Goal: Task Accomplishment & Management: Complete application form

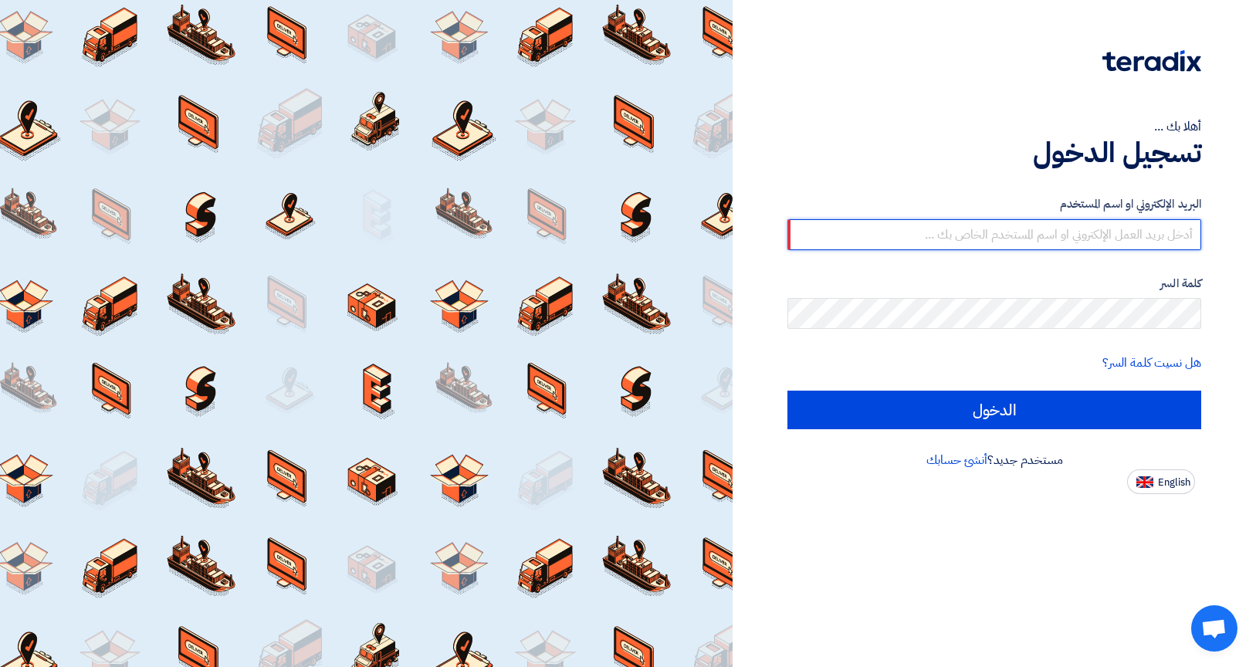
type input "[EMAIL_ADDRESS][PERSON_NAME][DOMAIN_NAME]"
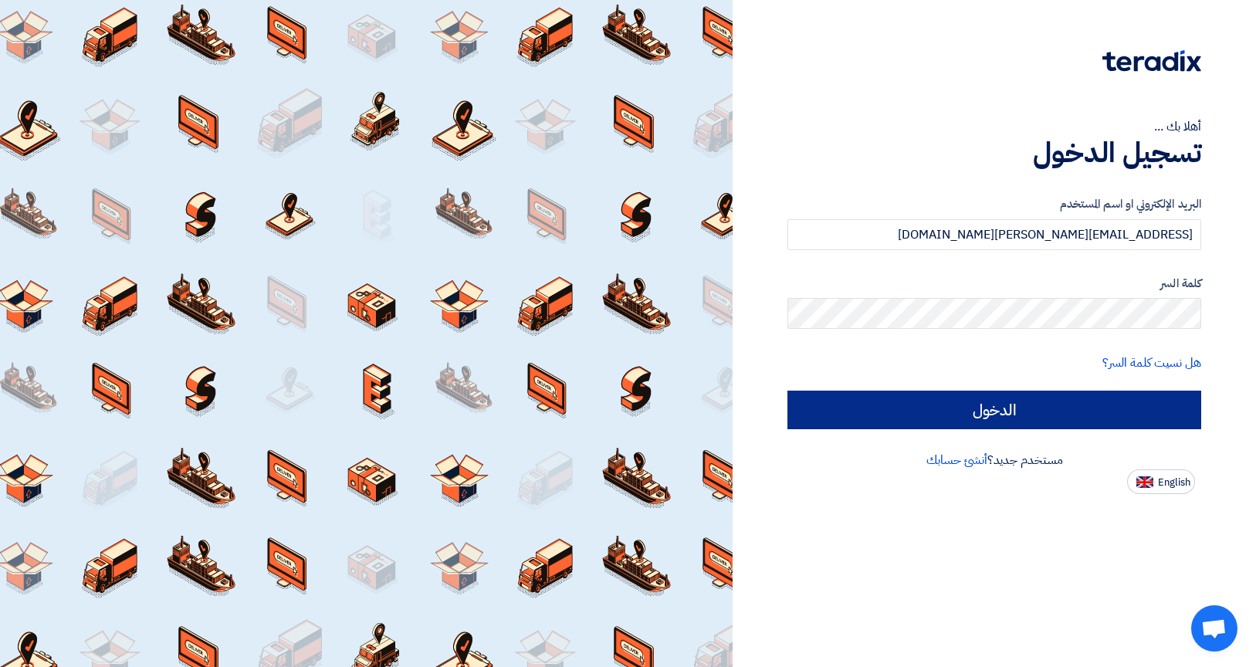
click at [1025, 414] on input "الدخول" at bounding box center [994, 410] width 414 height 39
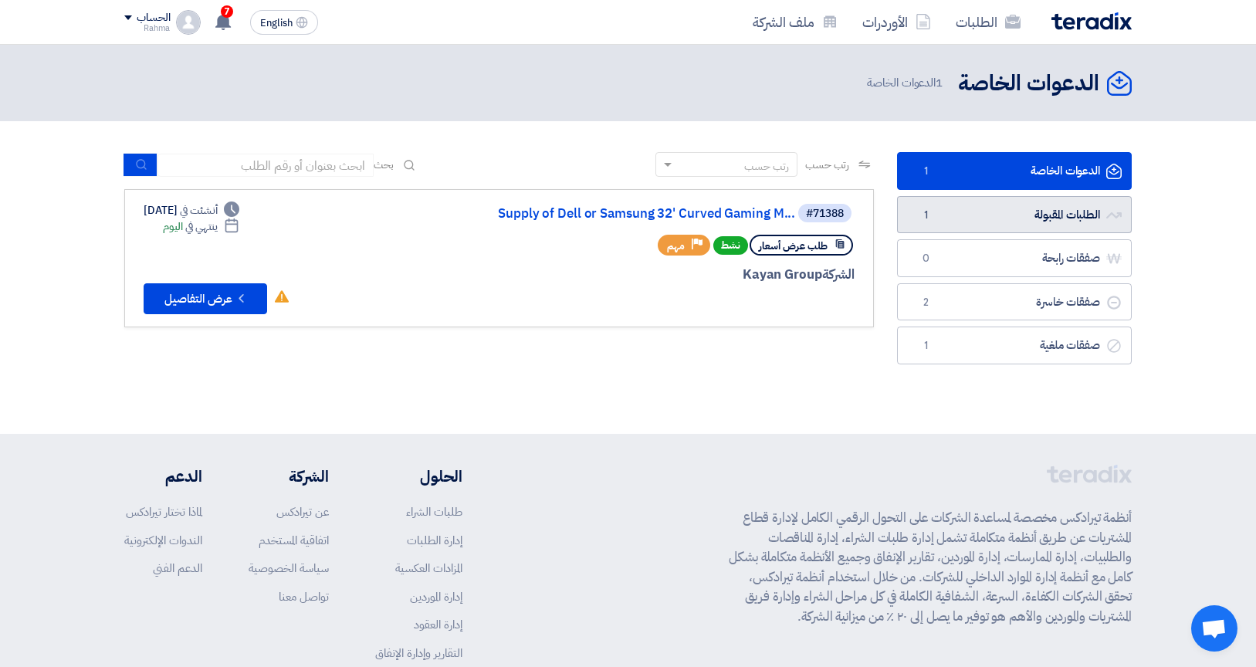
click at [1036, 204] on link "الطلبات المقبولة الطلبات المقبولة 1" at bounding box center [1014, 215] width 235 height 38
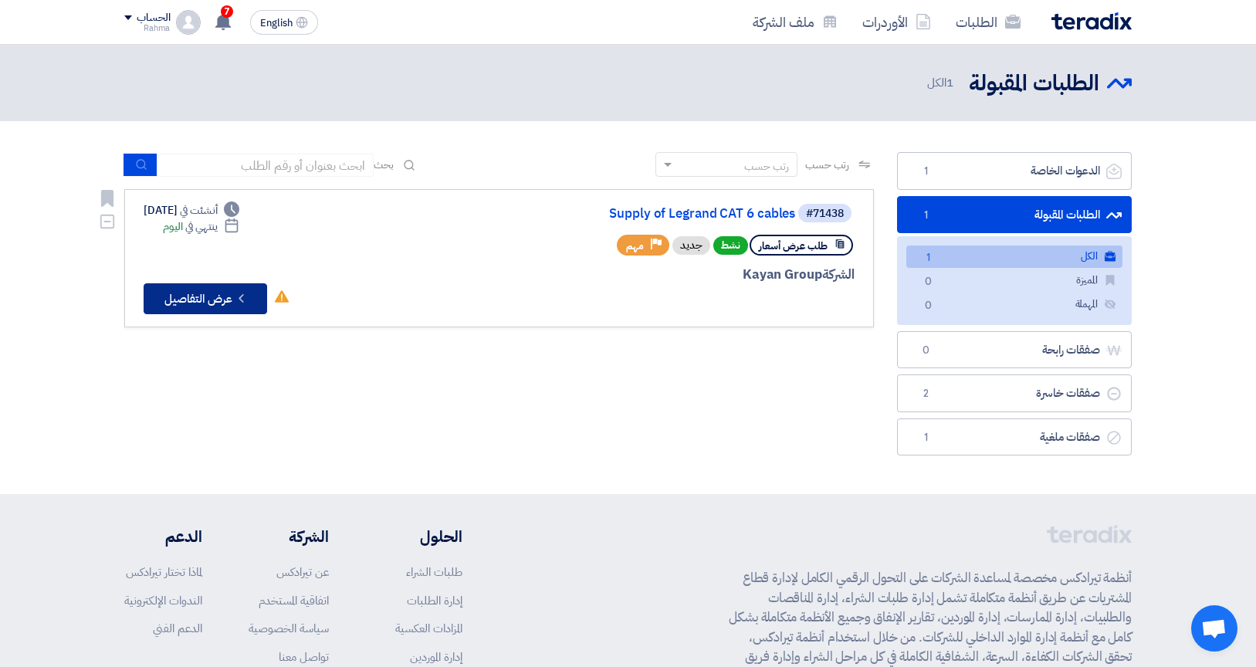
click at [214, 303] on button "Check details عرض التفاصيل" at bounding box center [205, 298] width 123 height 31
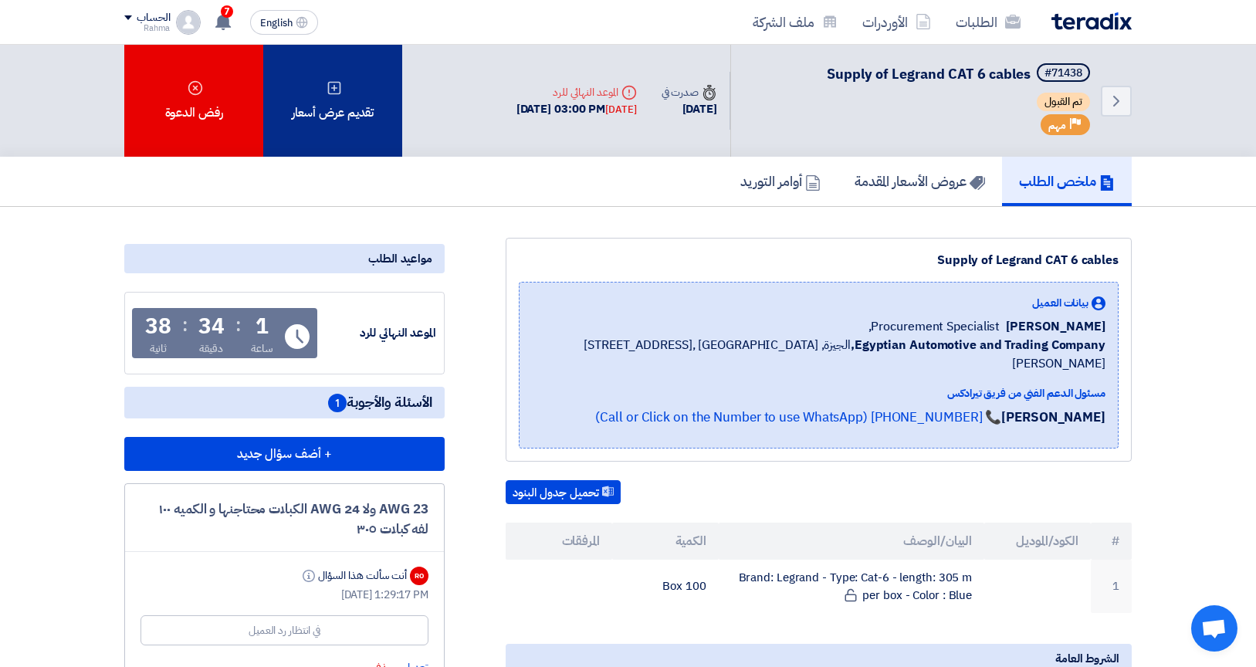
click at [361, 96] on div "تقديم عرض أسعار" at bounding box center [332, 101] width 139 height 112
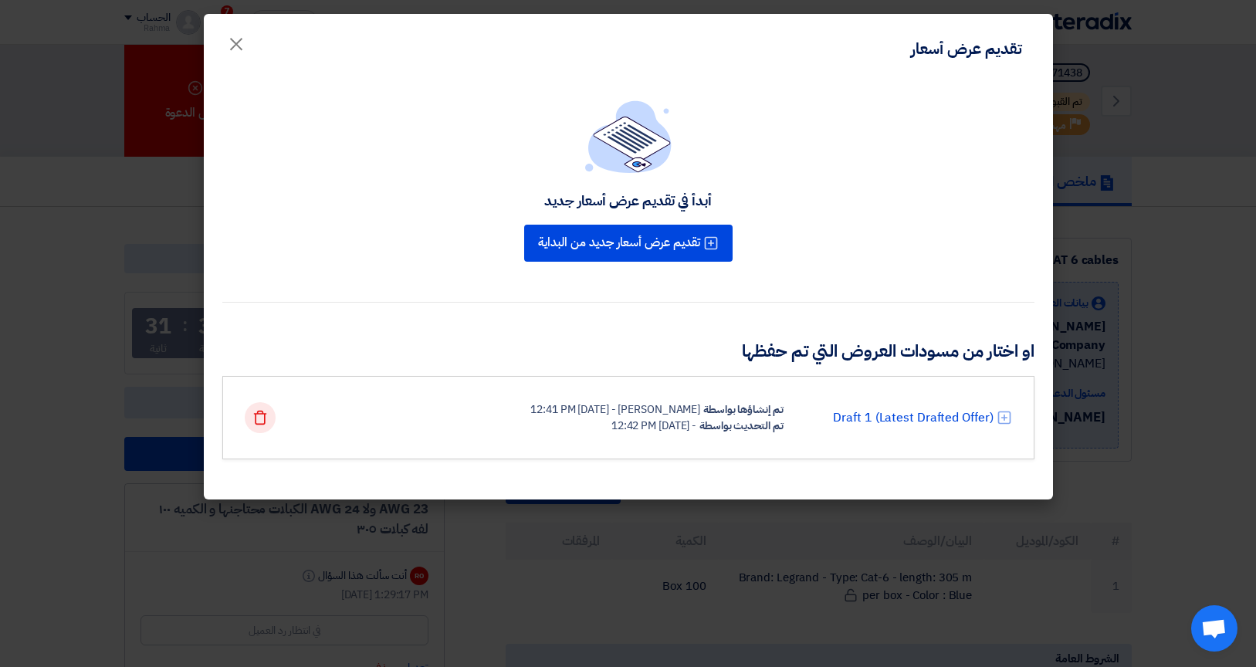
click at [264, 424] on div "Delete" at bounding box center [260, 417] width 31 height 31
click at [969, 415] on link "Draft 1 (Latest Drafted Offer)" at bounding box center [913, 417] width 160 height 19
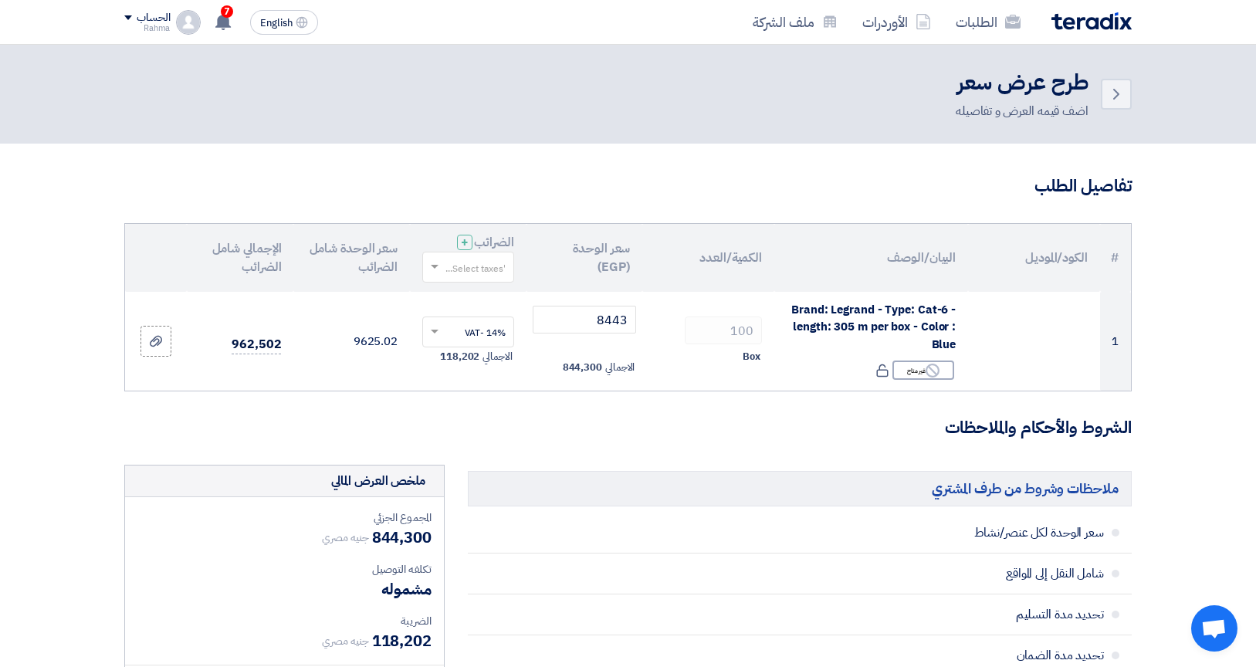
click at [703, 184] on h3 "تفاصيل الطلب" at bounding box center [627, 186] width 1007 height 24
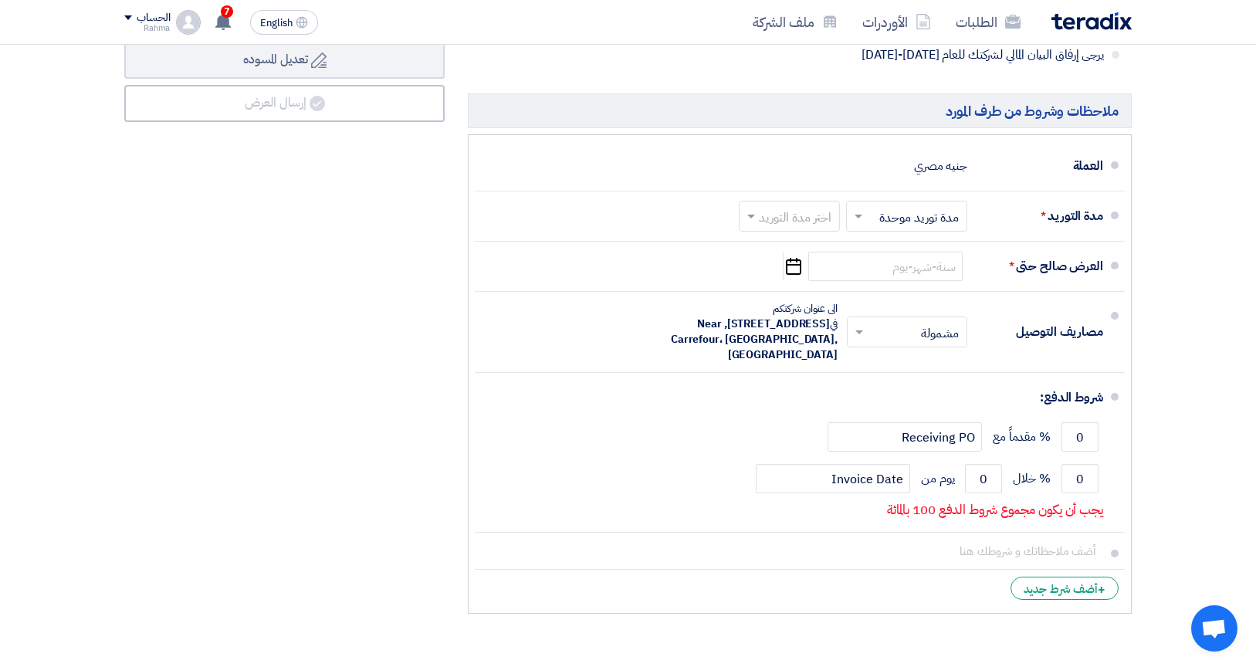
scroll to position [759, 0]
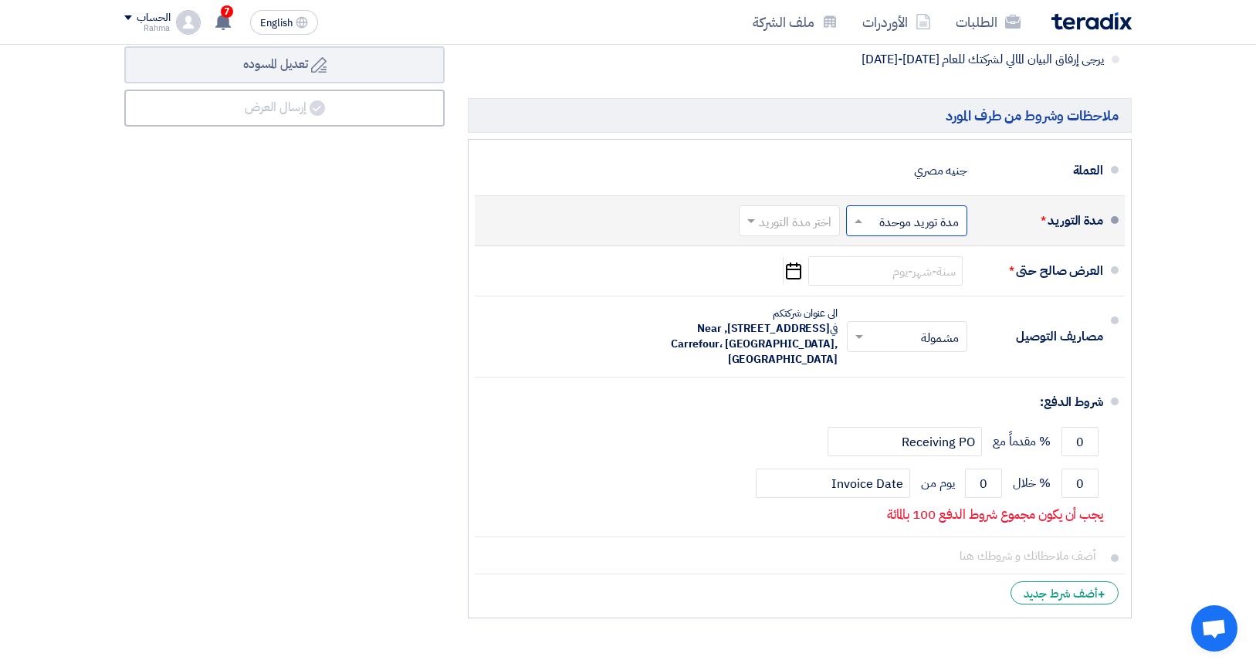
click at [855, 215] on span at bounding box center [856, 220] width 19 height 15
click at [856, 215] on span at bounding box center [856, 220] width 19 height 15
click at [747, 215] on span at bounding box center [748, 220] width 19 height 15
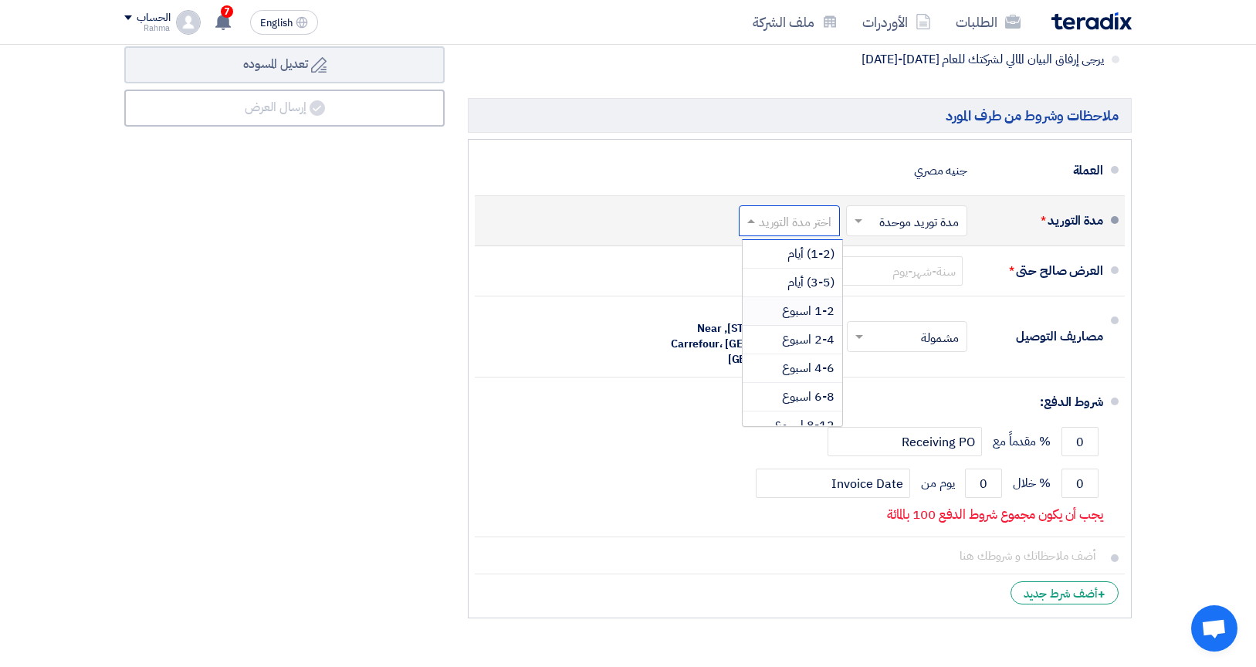
click at [811, 306] on span "1-2 اسبوع" at bounding box center [808, 311] width 52 height 19
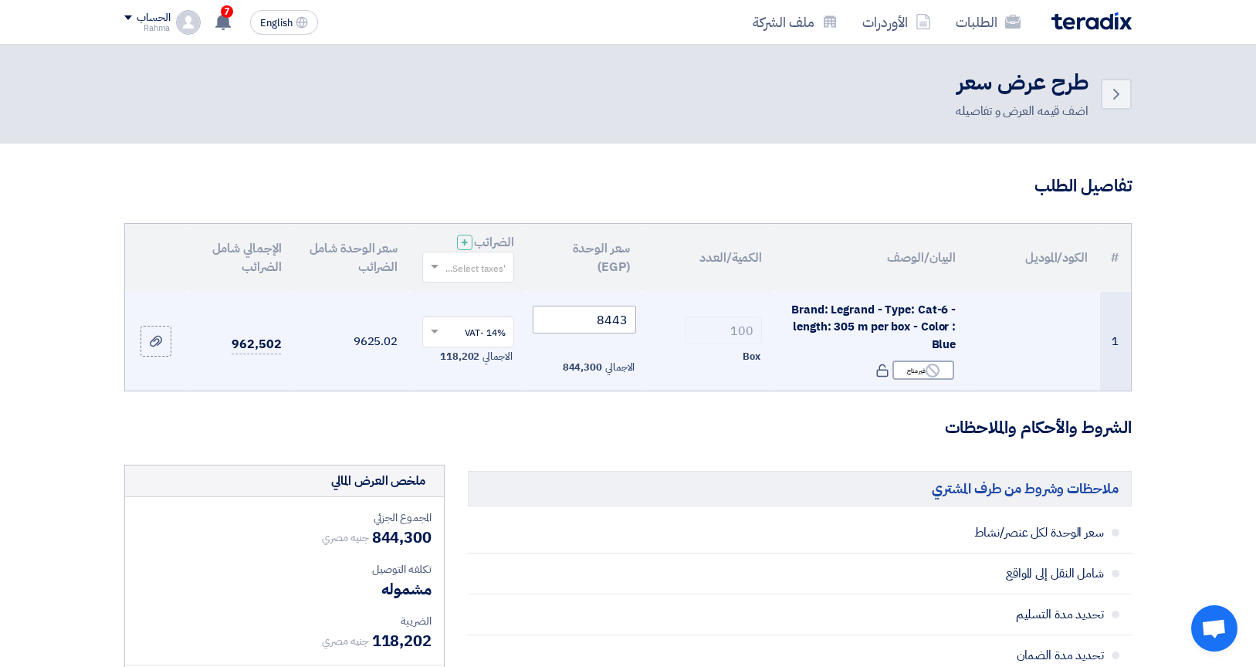
scroll to position [0, 0]
click at [625, 316] on input "8443" at bounding box center [585, 320] width 104 height 28
click at [577, 316] on input "8443" at bounding box center [585, 320] width 104 height 28
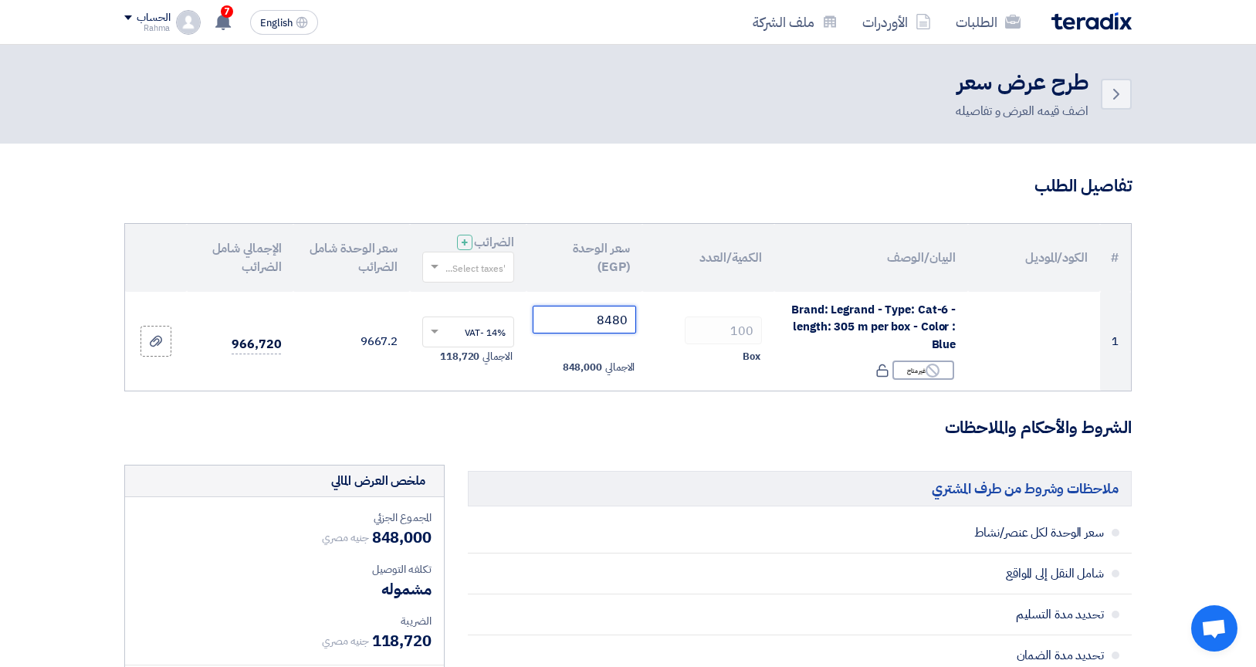
type input "8480"
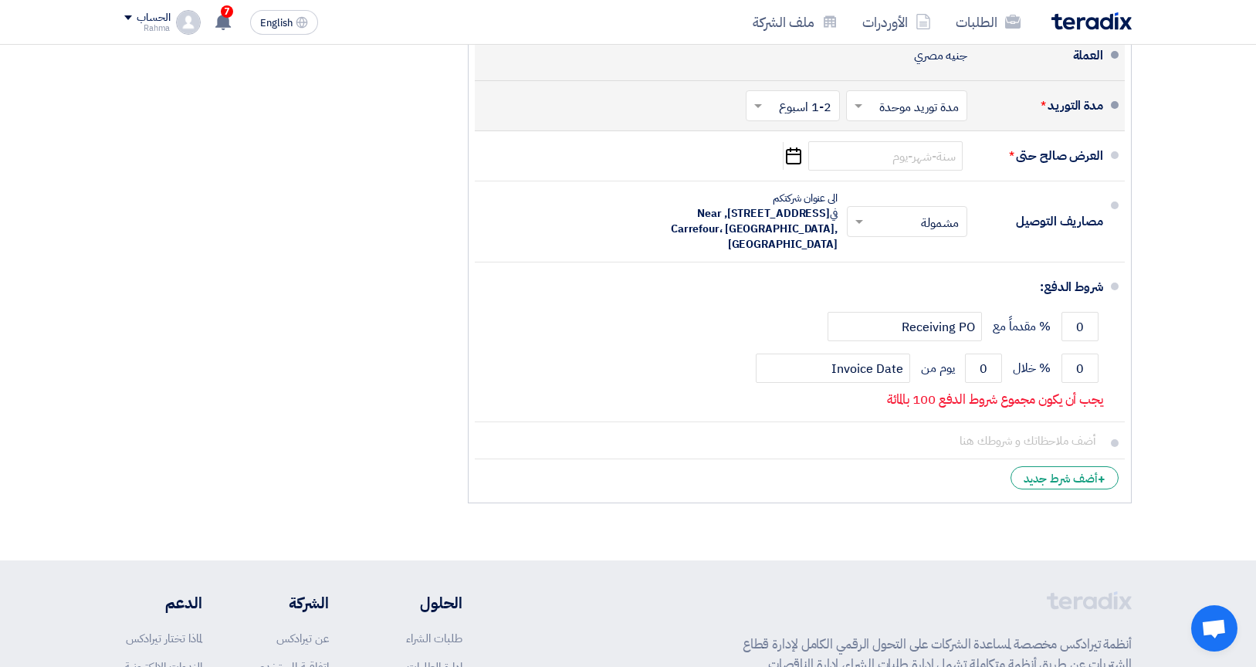
scroll to position [949, 0]
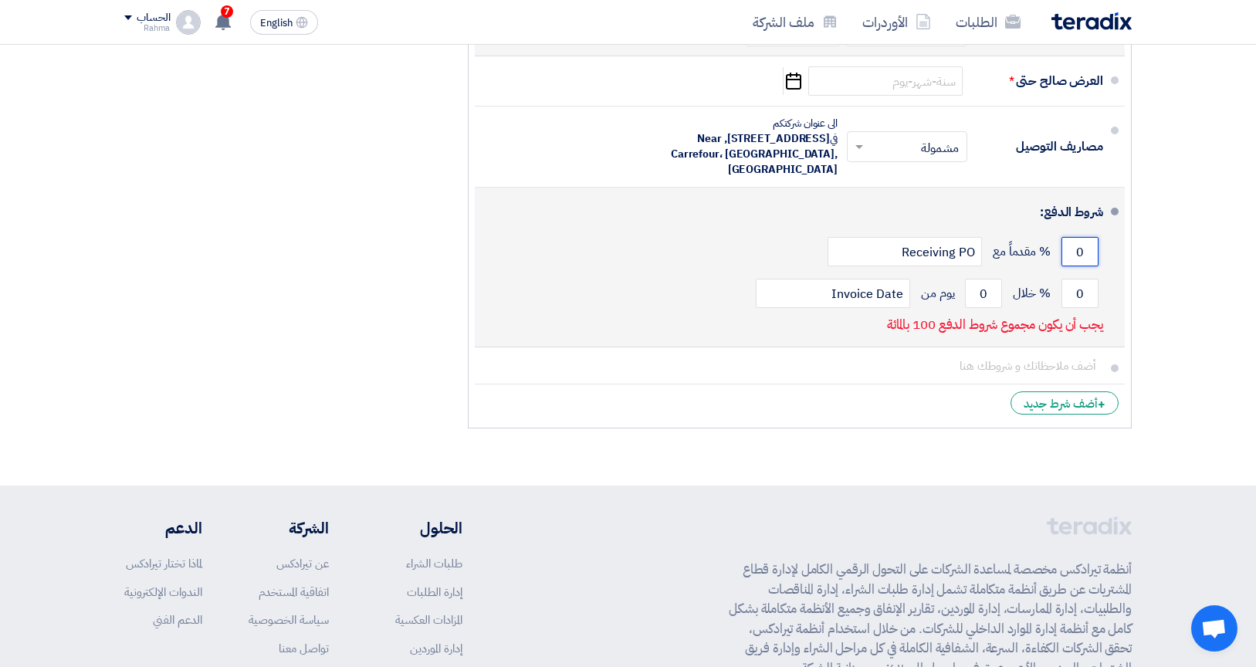
click at [1090, 248] on input "0" at bounding box center [1079, 251] width 37 height 29
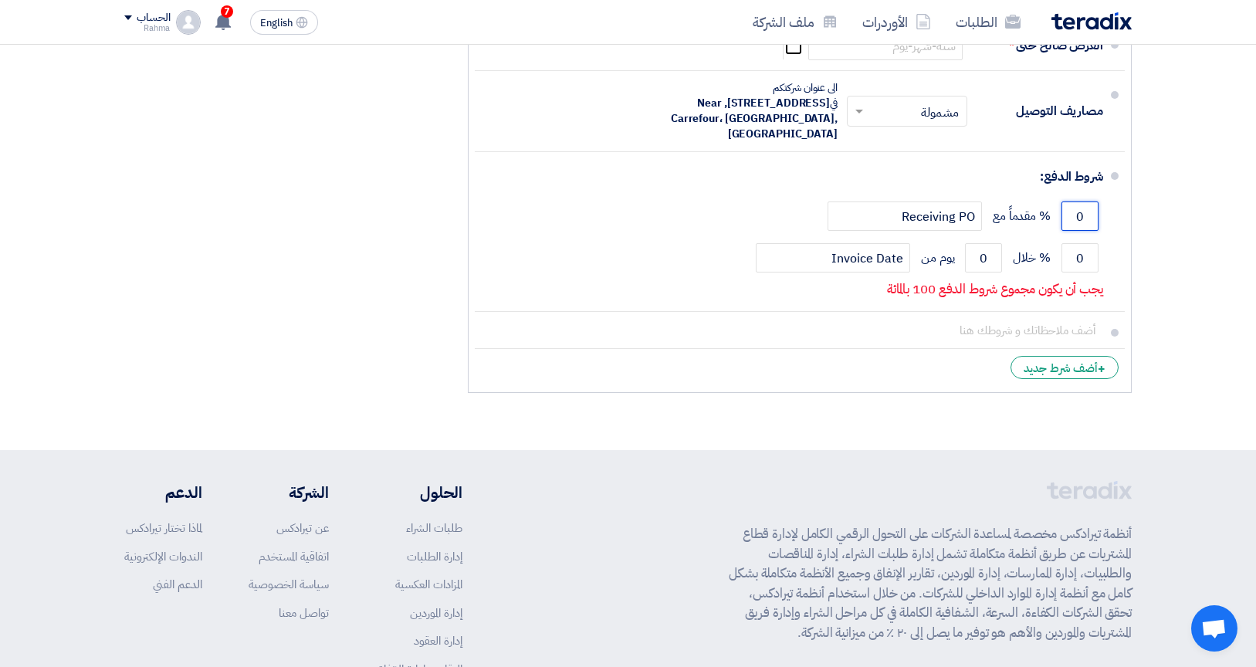
scroll to position [981, 0]
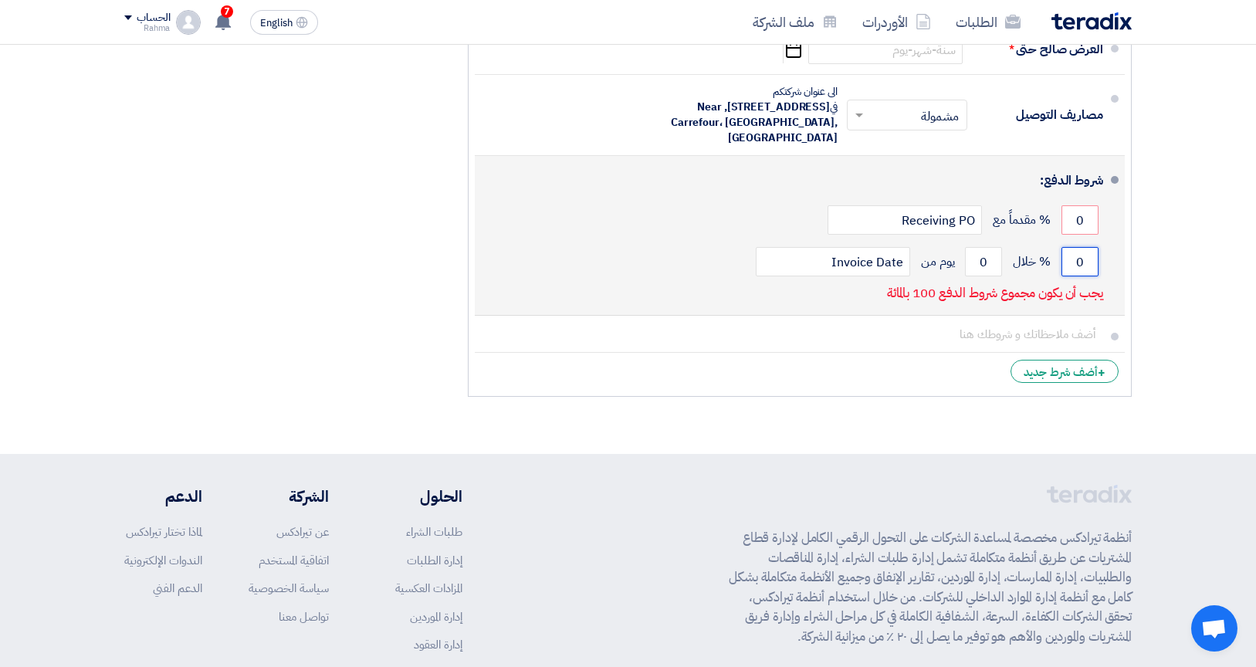
click at [1090, 258] on input "0" at bounding box center [1079, 261] width 37 height 29
drag, startPoint x: 1090, startPoint y: 258, endPoint x: 1071, endPoint y: 258, distance: 18.5
click at [1071, 258] on input "0" at bounding box center [1079, 261] width 37 height 29
click at [1078, 213] on input "0" at bounding box center [1079, 219] width 37 height 29
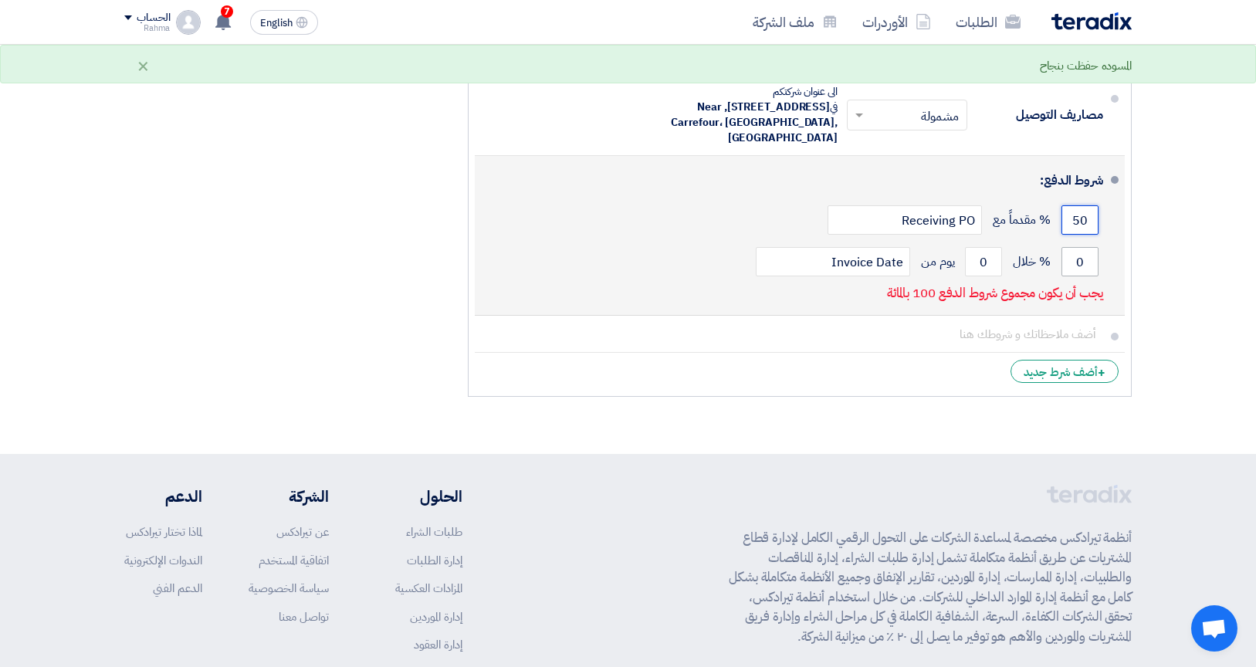
type input "50"
click at [1087, 254] on input "0" at bounding box center [1079, 261] width 37 height 29
drag, startPoint x: 1086, startPoint y: 256, endPoint x: 1072, endPoint y: 253, distance: 14.2
click at [1072, 253] on input "0" at bounding box center [1079, 261] width 37 height 29
type input "50"
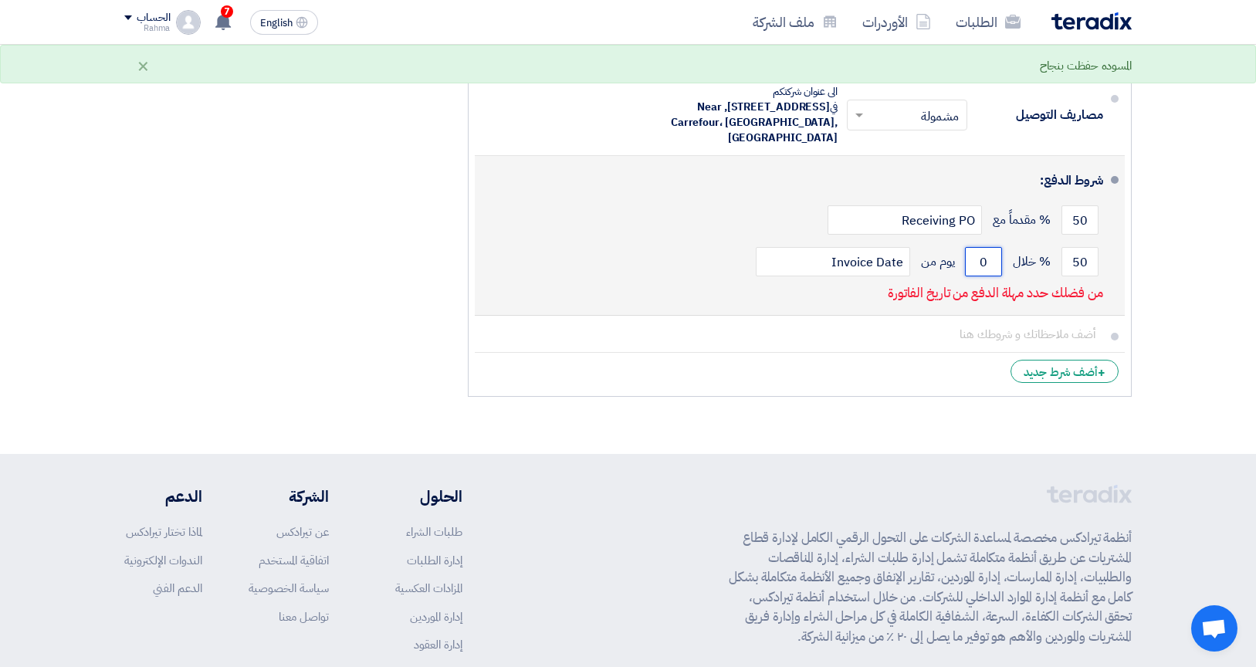
drag, startPoint x: 992, startPoint y: 257, endPoint x: 965, endPoint y: 257, distance: 27.0
click at [965, 257] on input "0" at bounding box center [983, 261] width 37 height 29
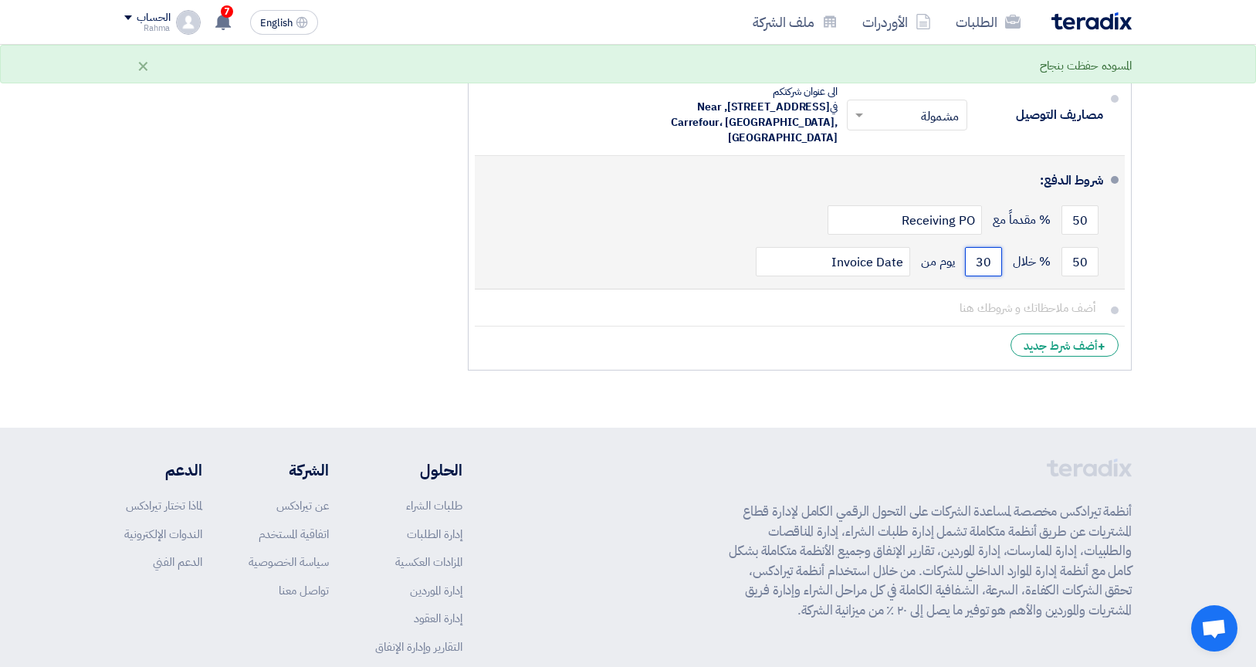
type input "30"
click at [621, 193] on div "شروط الدفع:" at bounding box center [801, 180] width 604 height 37
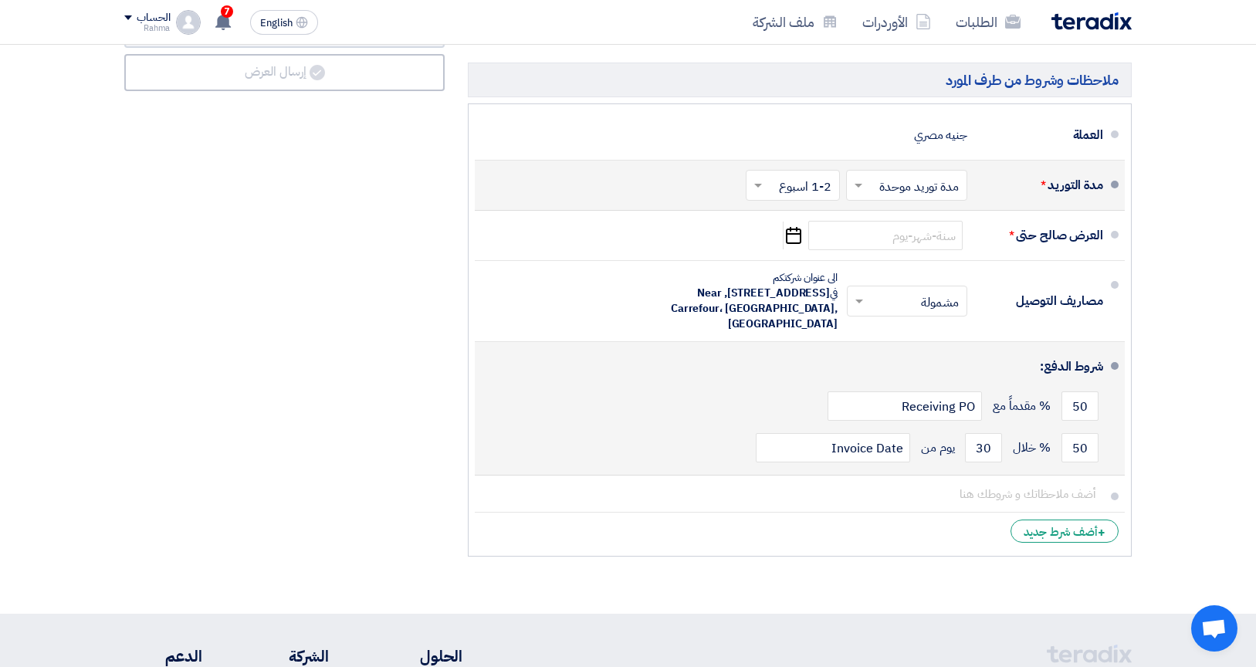
scroll to position [793, 0]
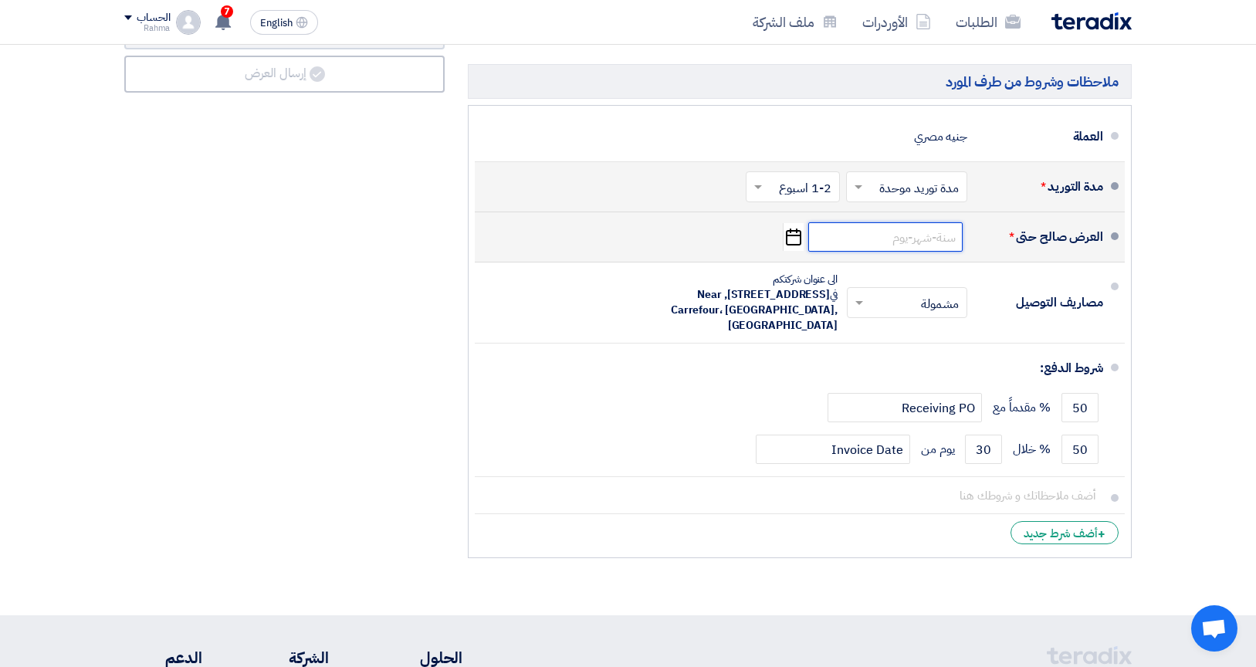
click at [938, 230] on input at bounding box center [885, 236] width 154 height 29
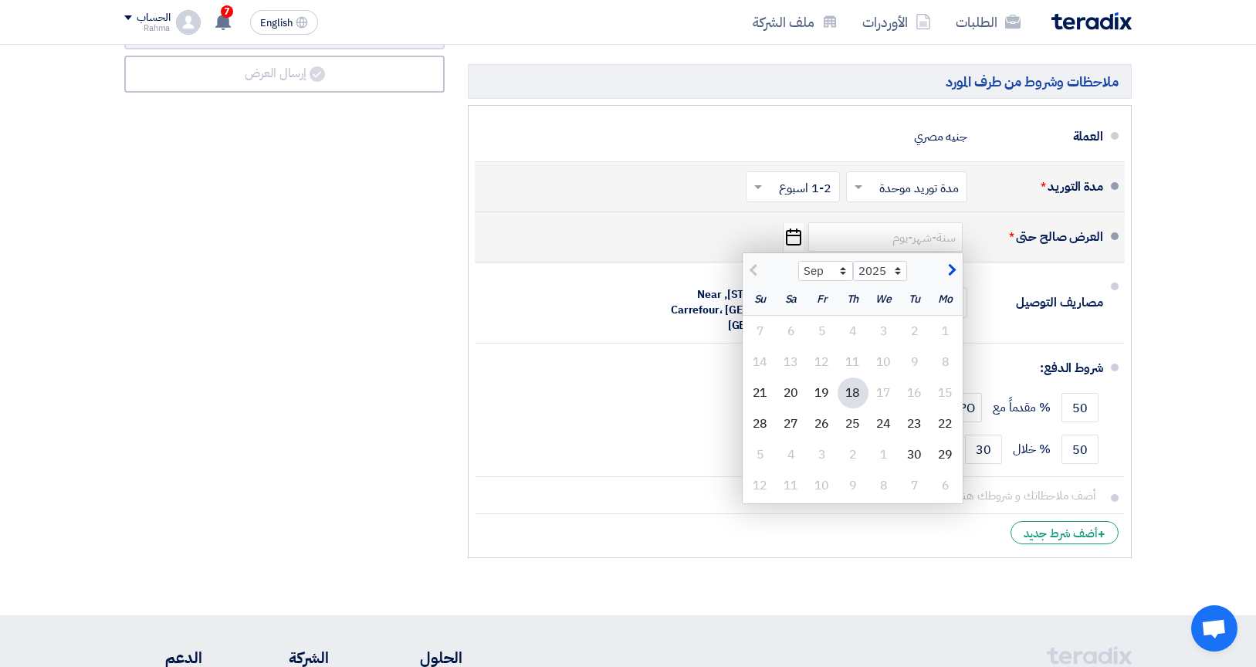
click at [952, 268] on span "button" at bounding box center [949, 270] width 8 height 17
select select "10"
click at [852, 380] on div "16" at bounding box center [852, 392] width 31 height 31
type input "[DATE]"
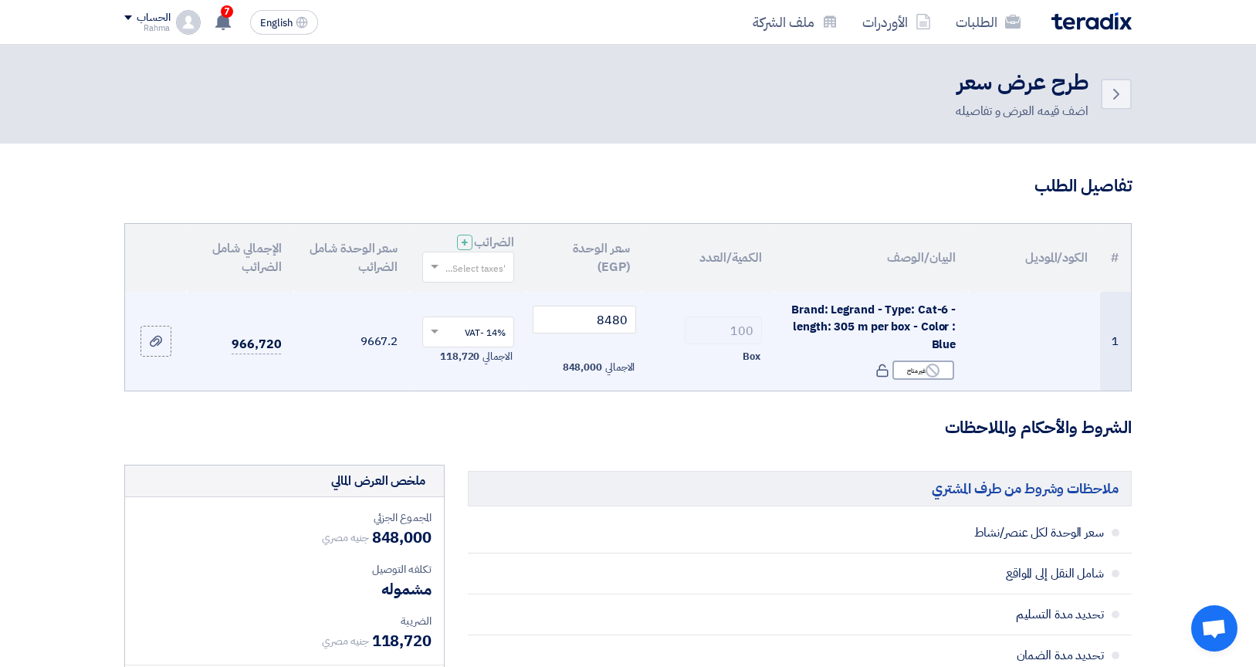
scroll to position [0, 0]
click at [624, 312] on input "8480" at bounding box center [585, 320] width 104 height 28
click at [586, 317] on input "8480" at bounding box center [585, 320] width 104 height 28
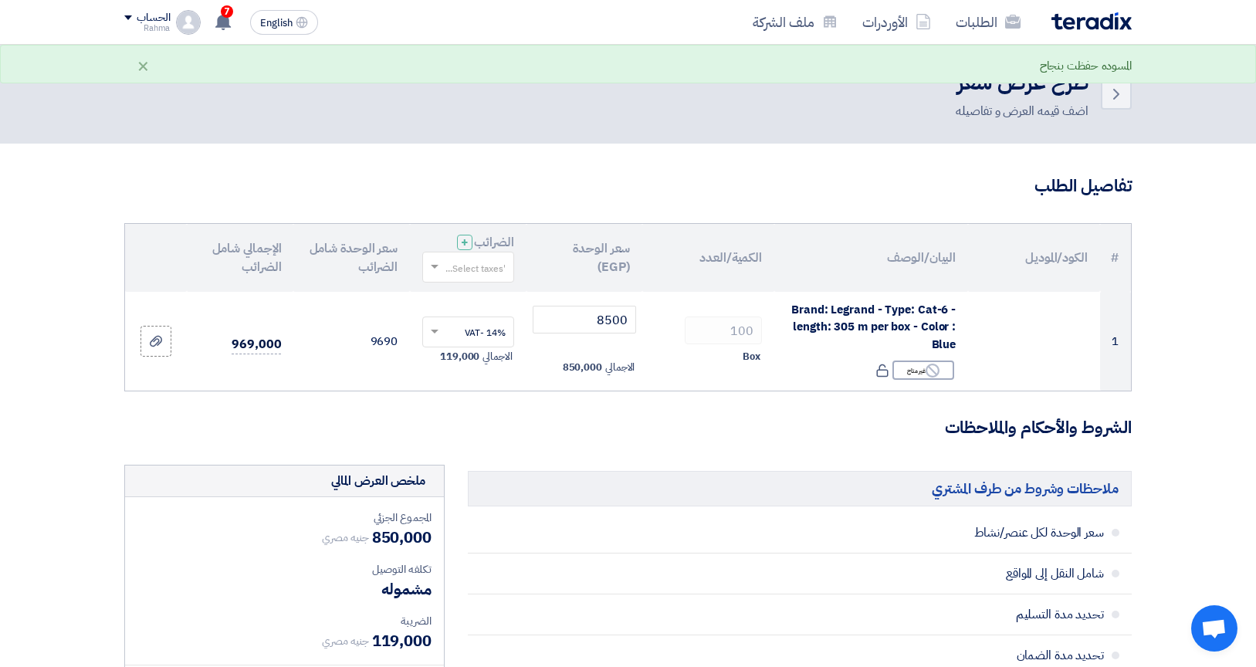
click at [516, 186] on h3 "تفاصيل الطلب" at bounding box center [627, 186] width 1007 height 24
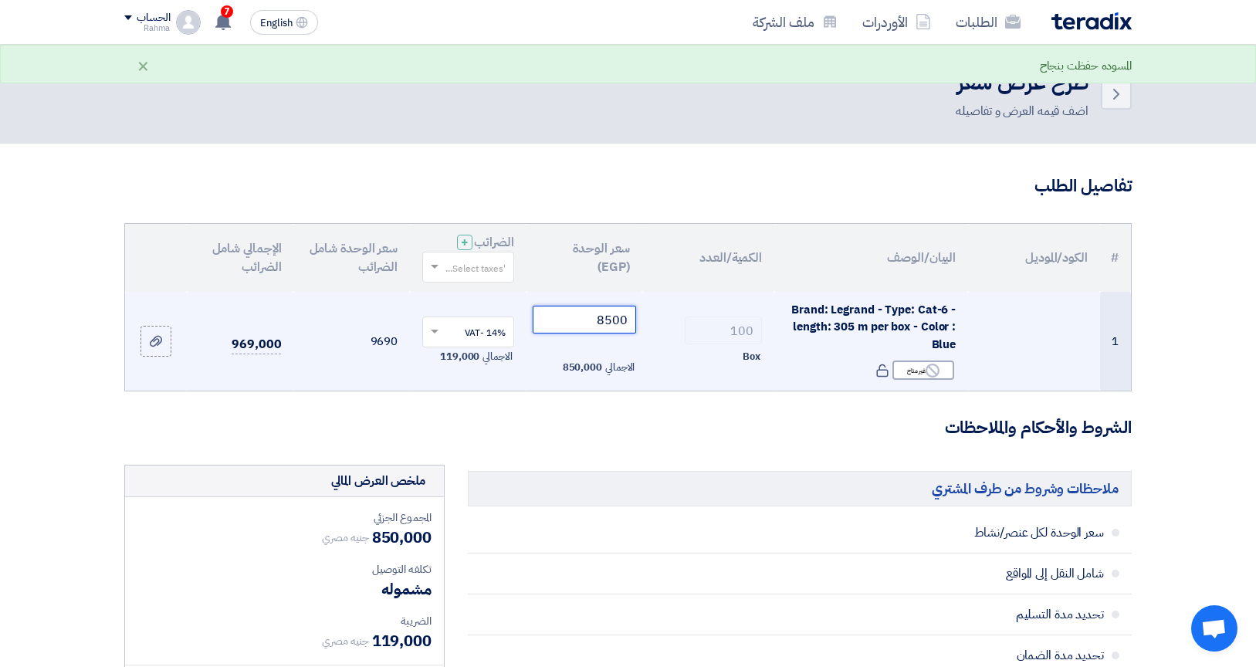
click at [587, 313] on input "8500" at bounding box center [585, 320] width 104 height 28
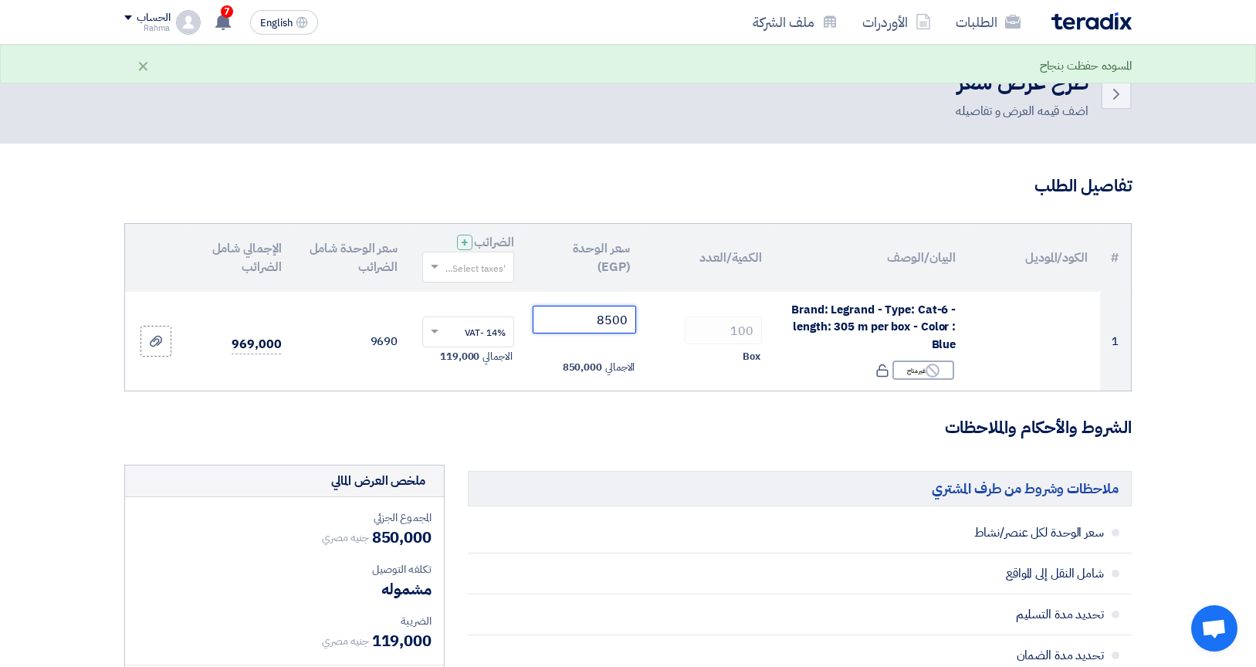
type input "8500"
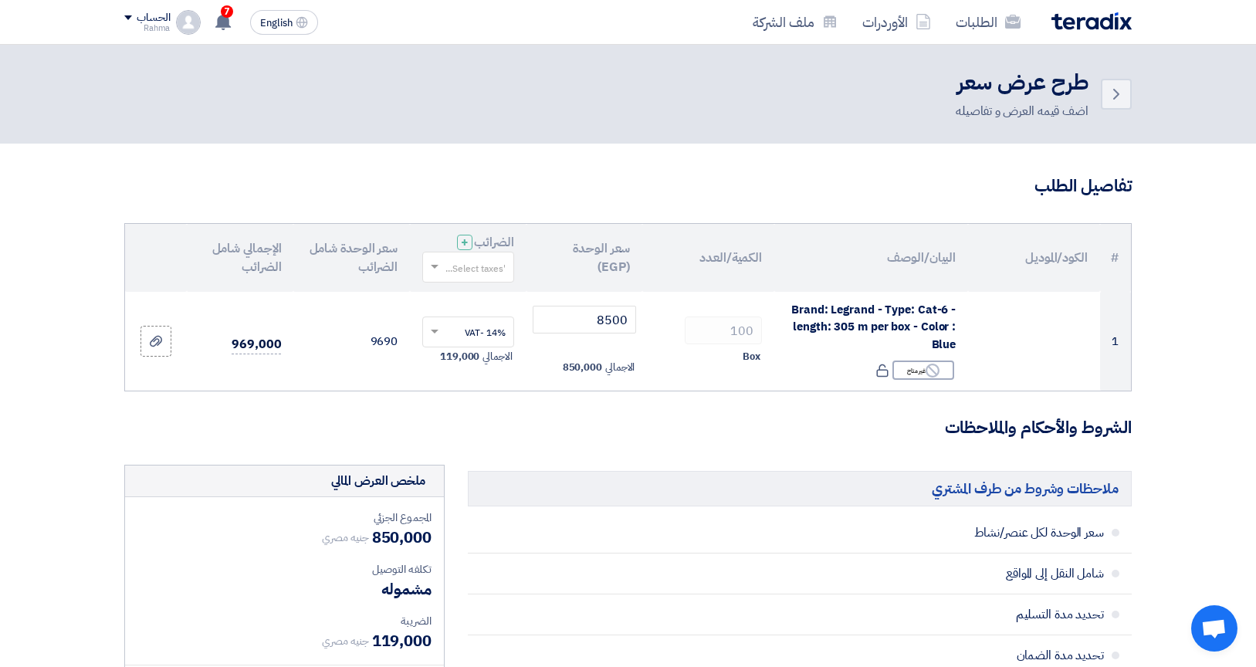
click at [702, 191] on h3 "تفاصيل الطلب" at bounding box center [627, 186] width 1007 height 24
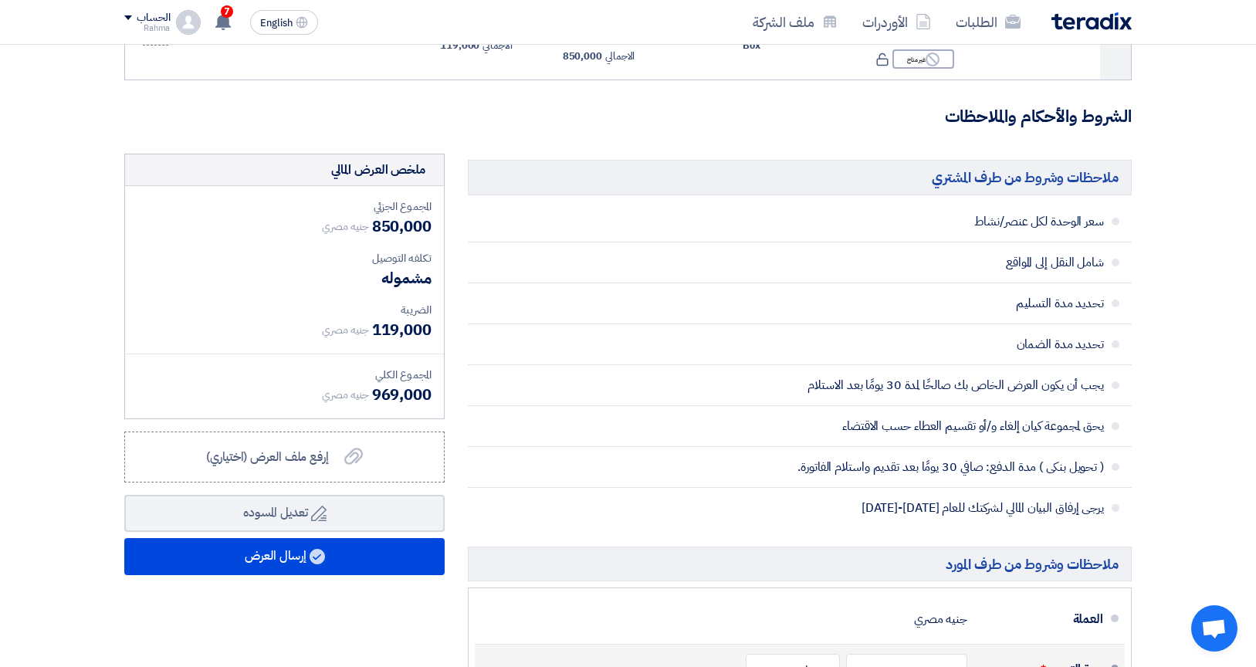
scroll to position [490, 0]
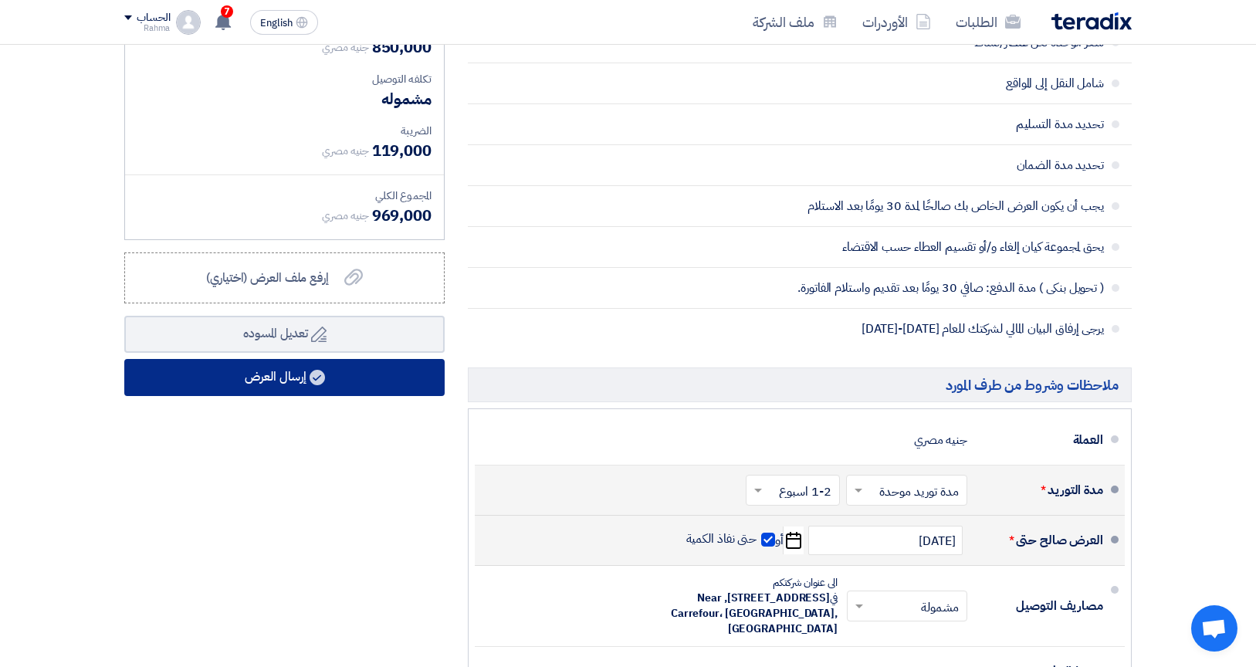
click at [375, 375] on button "إرسال العرض" at bounding box center [284, 377] width 320 height 37
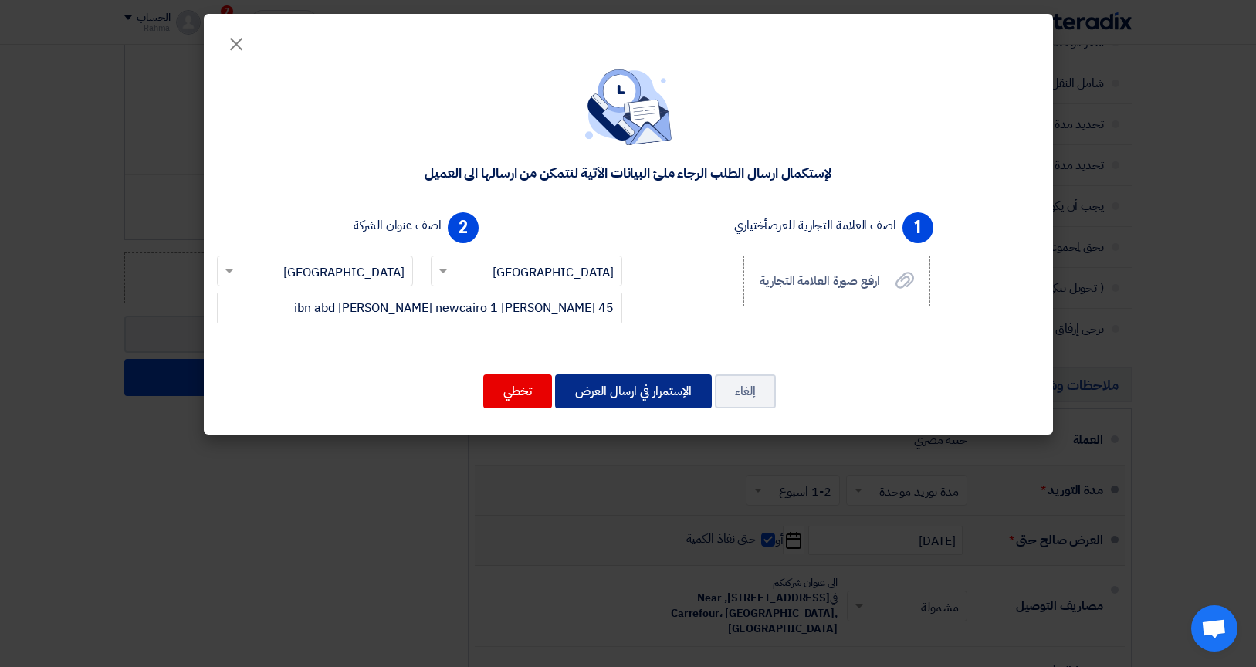
click at [629, 400] on button "الإستمرار في ارسال العرض" at bounding box center [633, 391] width 157 height 34
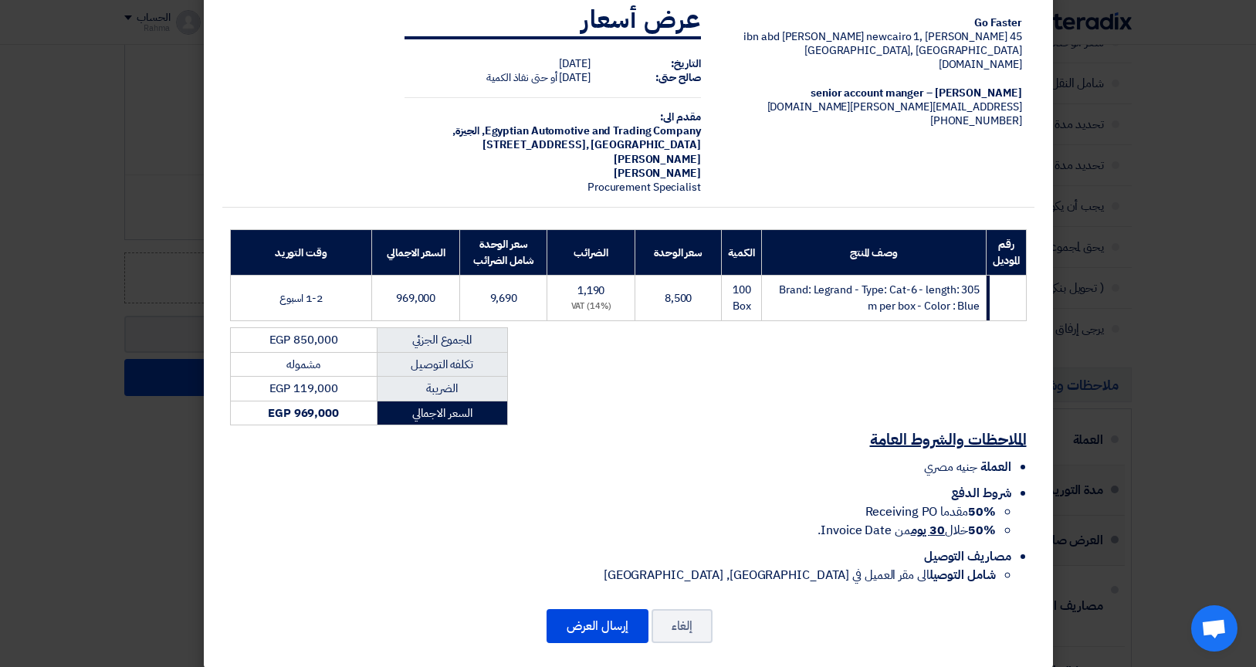
scroll to position [31, 0]
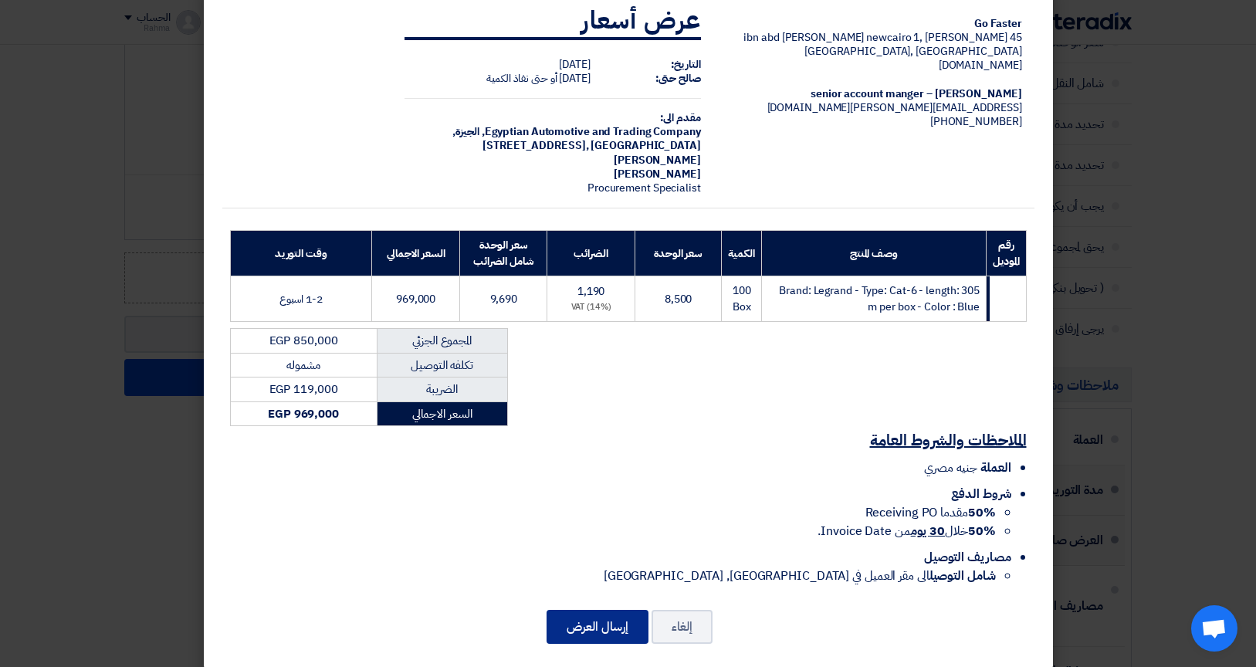
click at [584, 610] on button "إرسال العرض" at bounding box center [597, 627] width 102 height 34
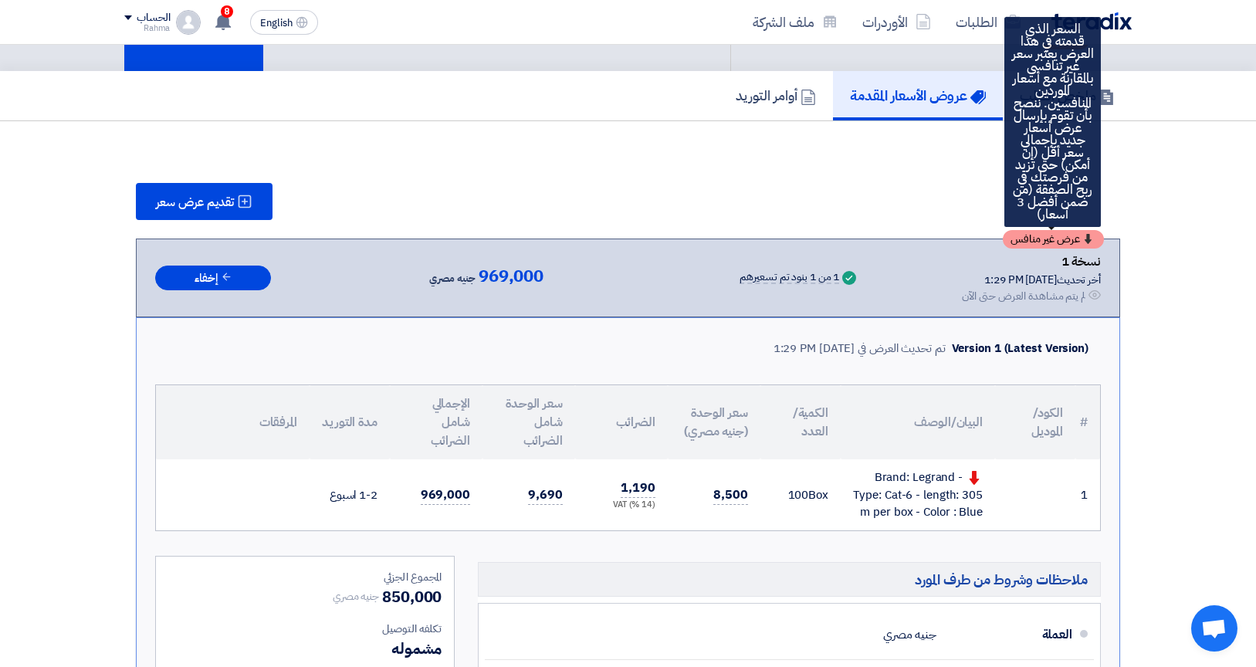
scroll to position [77, 0]
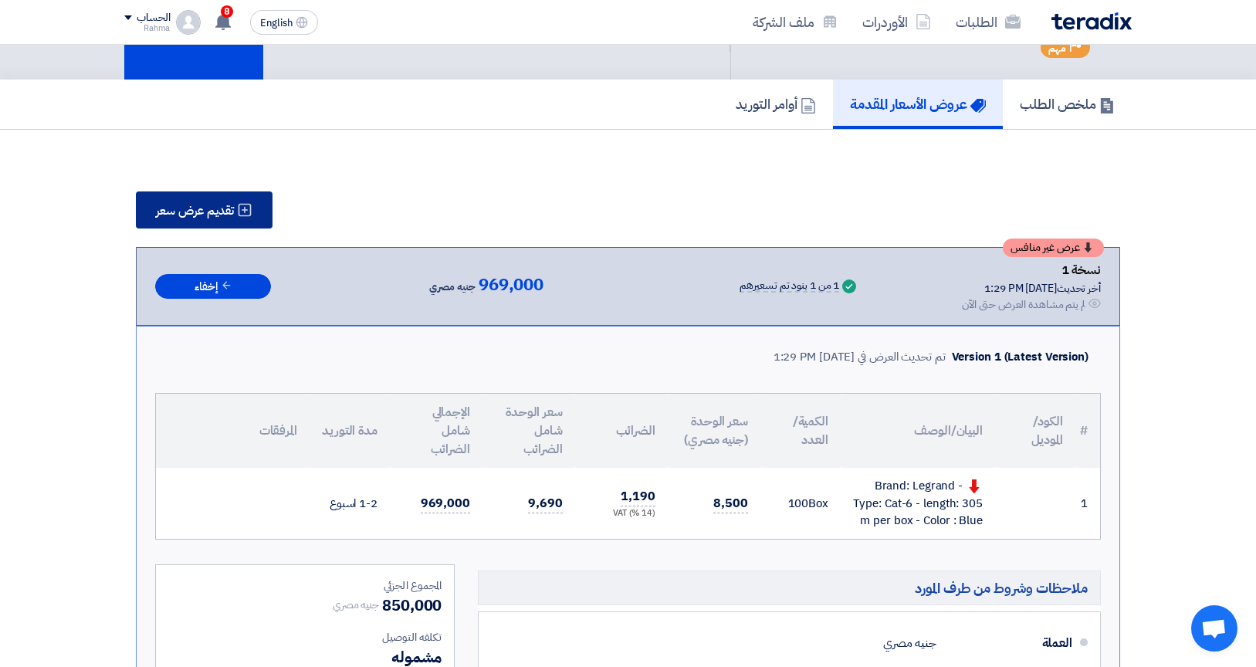
click at [225, 216] on span "تقديم عرض سعر" at bounding box center [195, 211] width 78 height 12
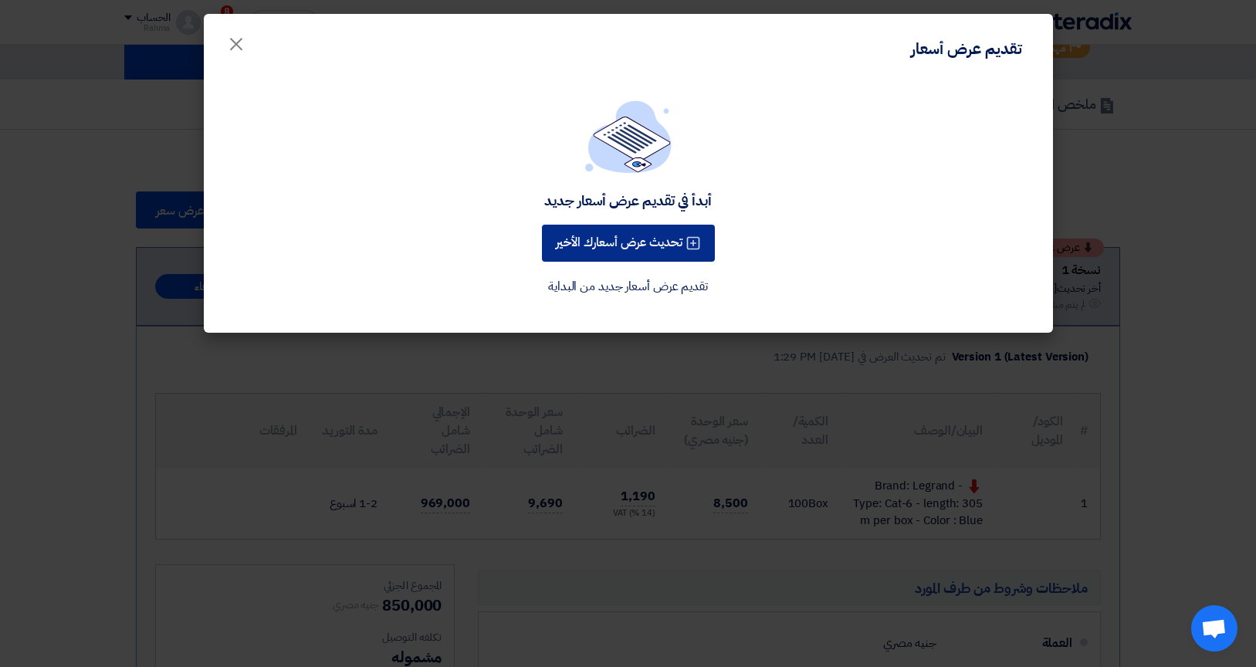
click at [672, 250] on button "تحديث عرض أسعارك الأخير" at bounding box center [628, 243] width 173 height 37
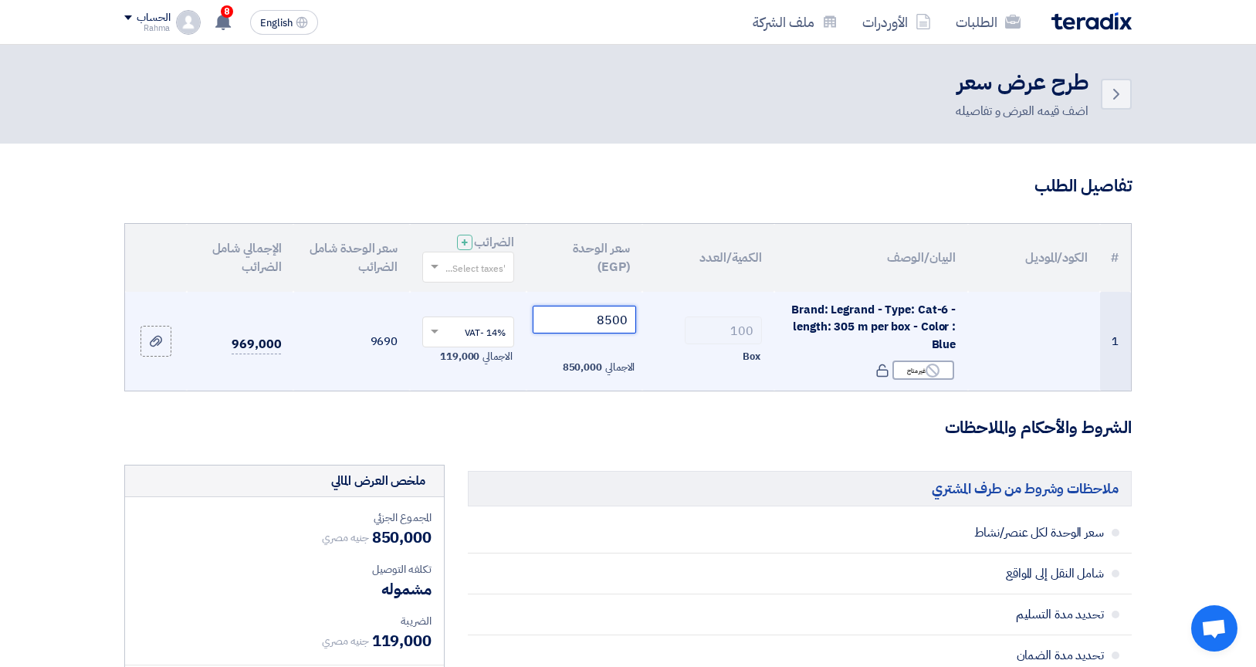
click at [620, 318] on input "8500" at bounding box center [585, 320] width 104 height 28
click at [584, 319] on input "8500" at bounding box center [585, 320] width 104 height 28
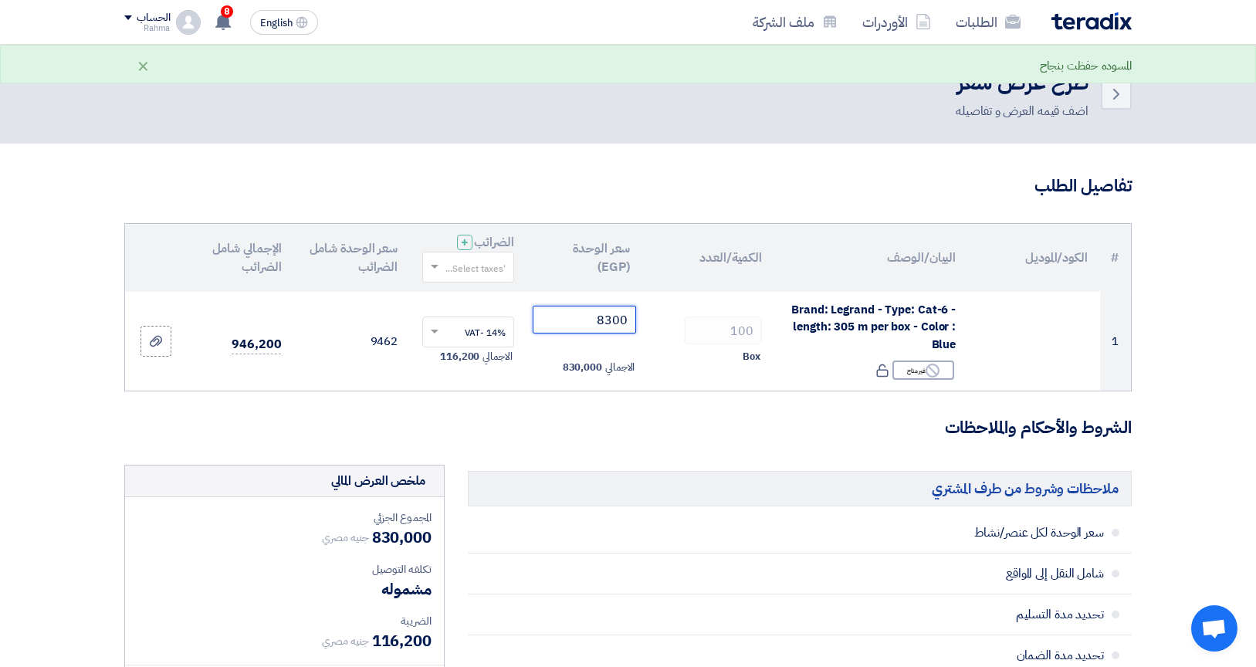
type input "8300"
click at [605, 181] on h3 "تفاصيل الطلب" at bounding box center [627, 186] width 1007 height 24
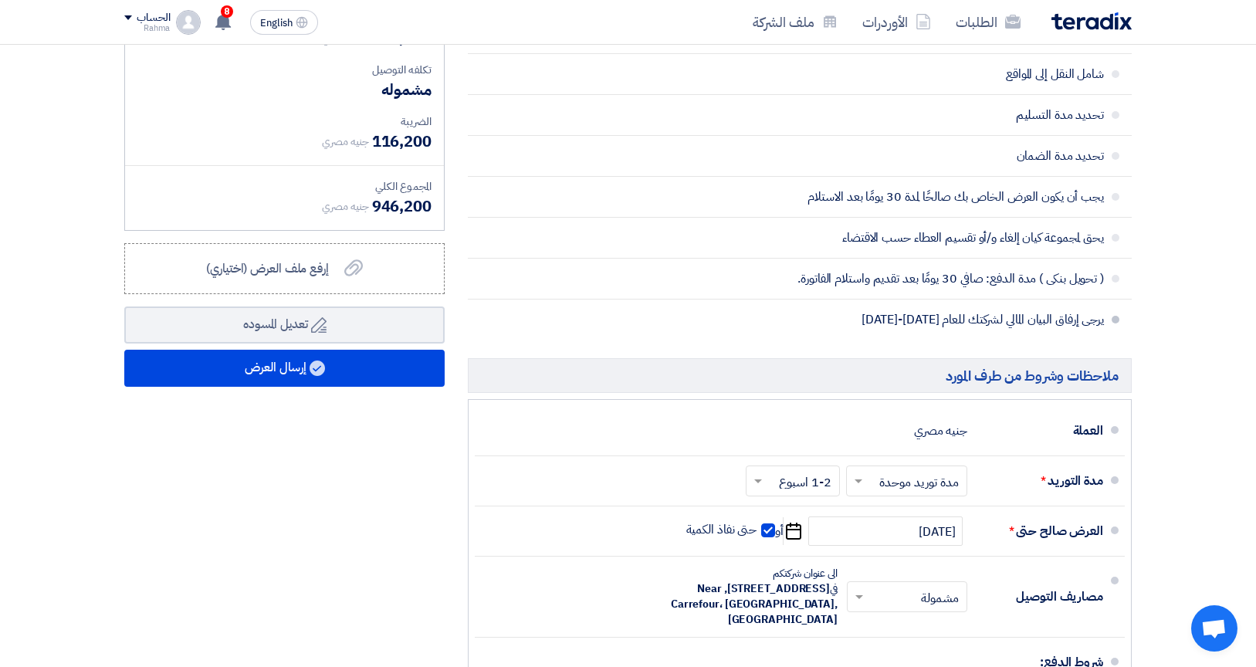
scroll to position [506, 0]
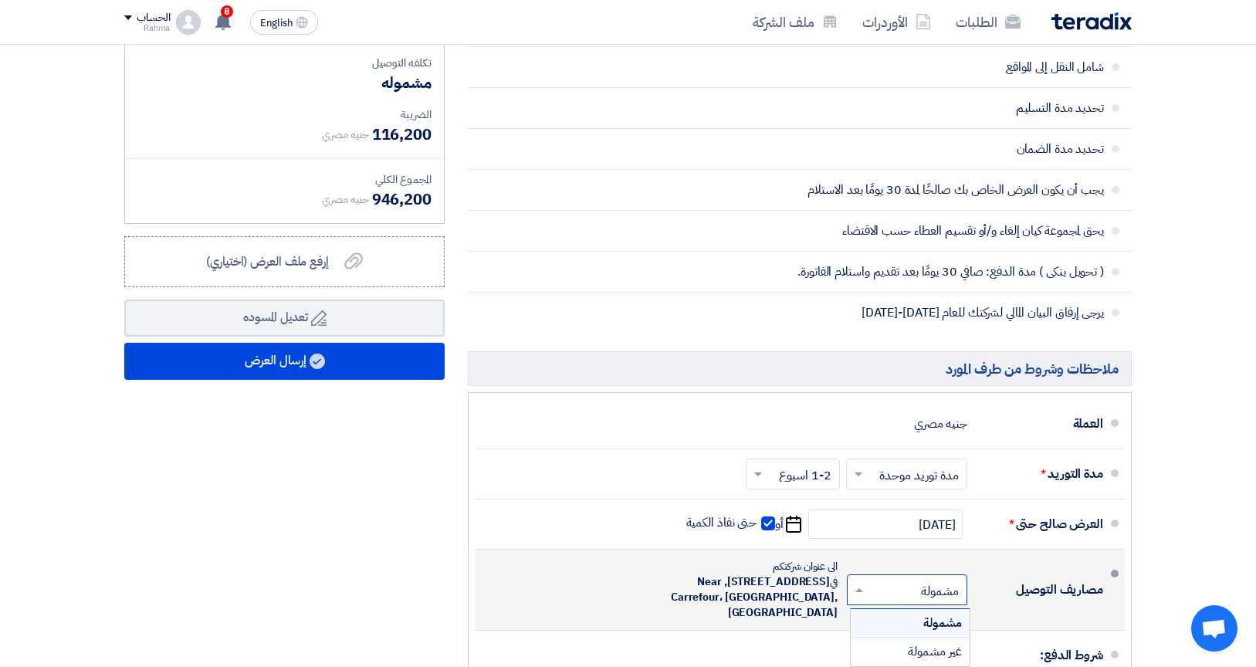
click at [852, 583] on span at bounding box center [856, 589] width 19 height 15
click at [890, 645] on div "غير مشمولة" at bounding box center [909, 651] width 119 height 28
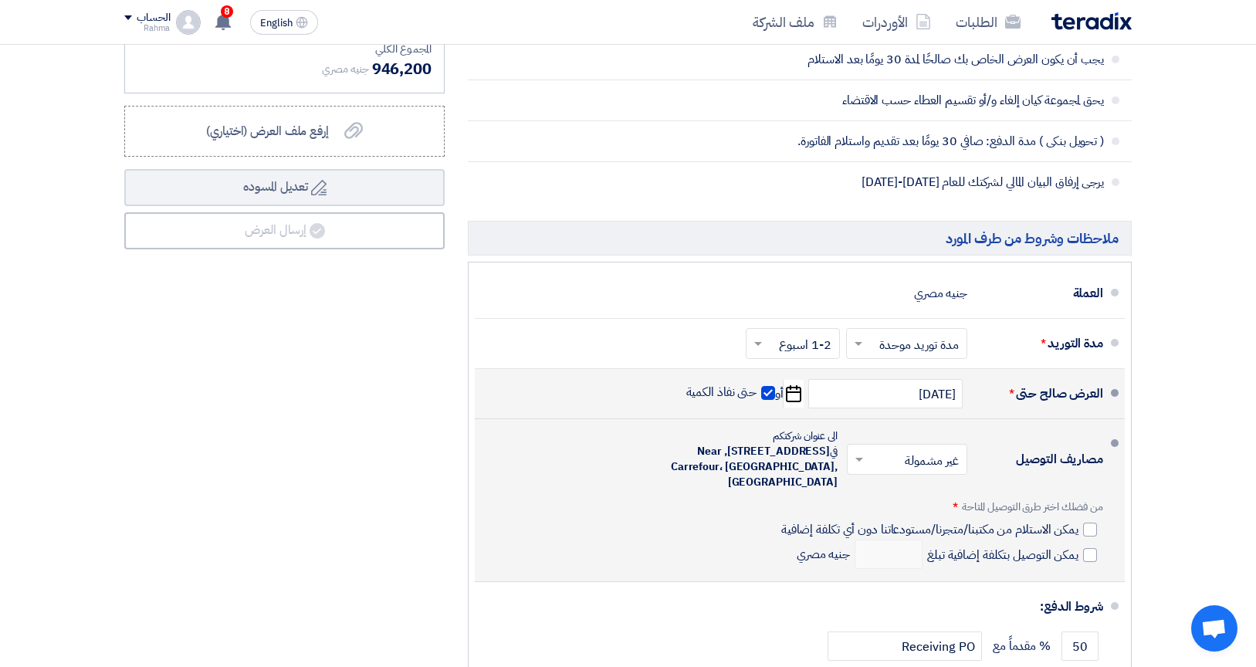
scroll to position [642, 0]
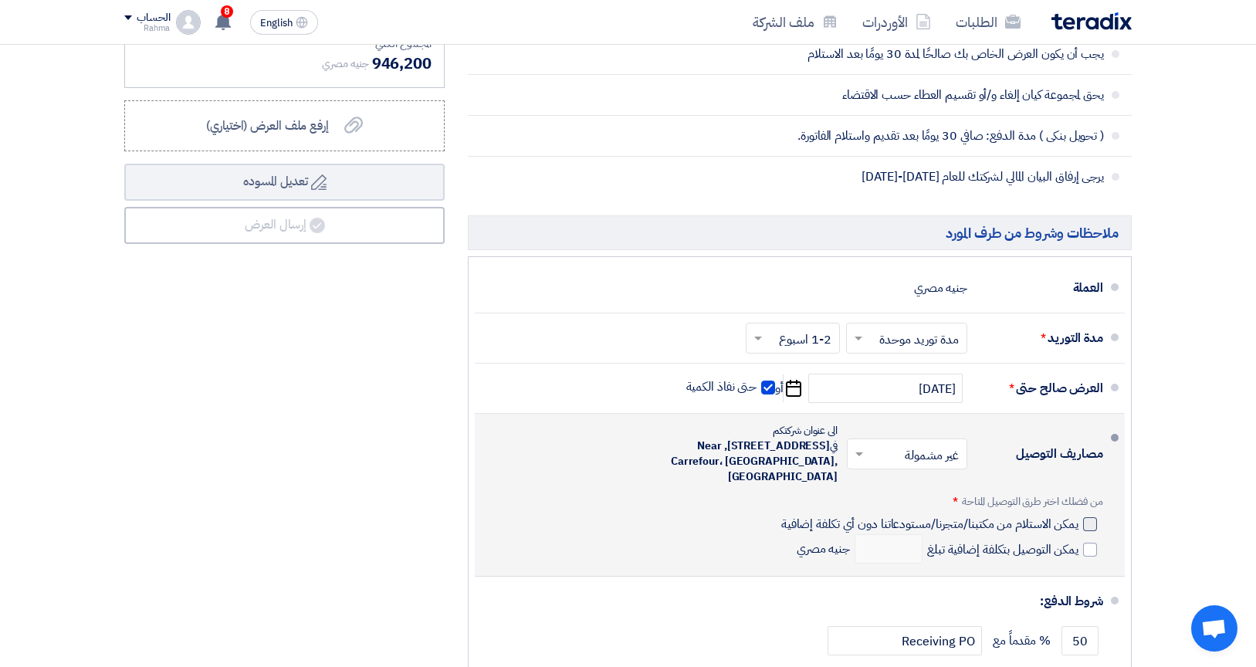
click at [1091, 522] on div at bounding box center [1090, 524] width 14 height 14
click at [1078, 522] on input "يمكن الاستلام من مكتبنا/متجرنا/مستودعاتنا دون أي تكلفة إضافية" at bounding box center [928, 530] width 300 height 29
checkbox input "true"
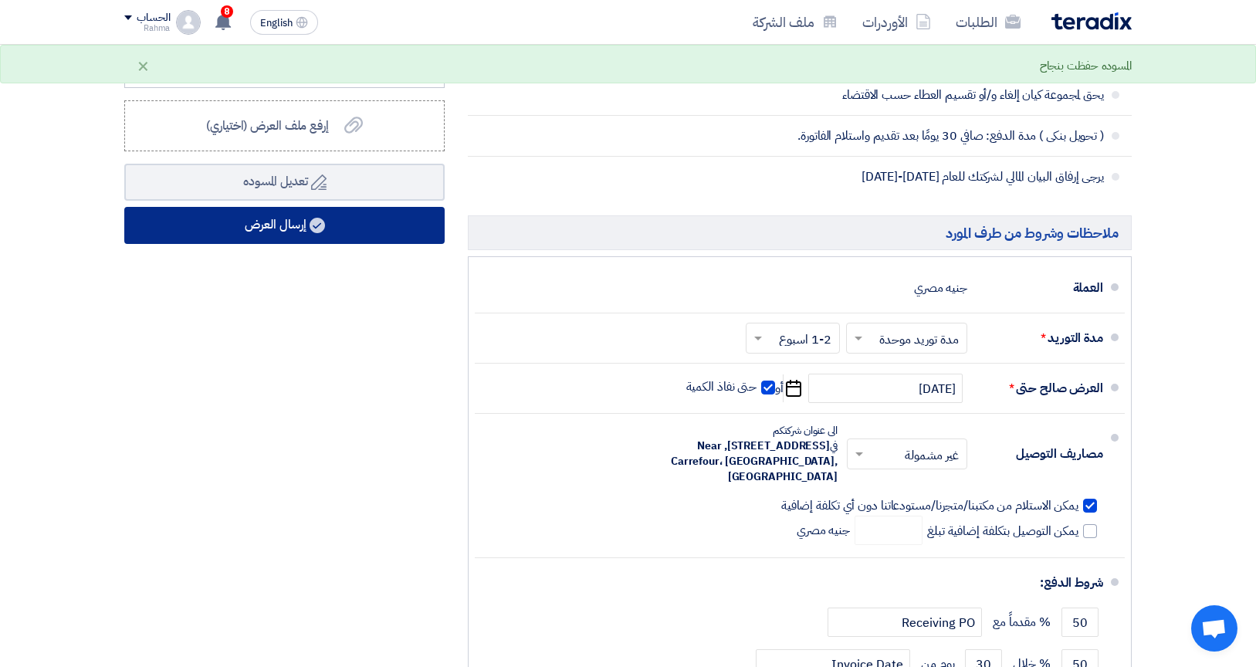
click at [313, 234] on button "إرسال العرض" at bounding box center [284, 225] width 320 height 37
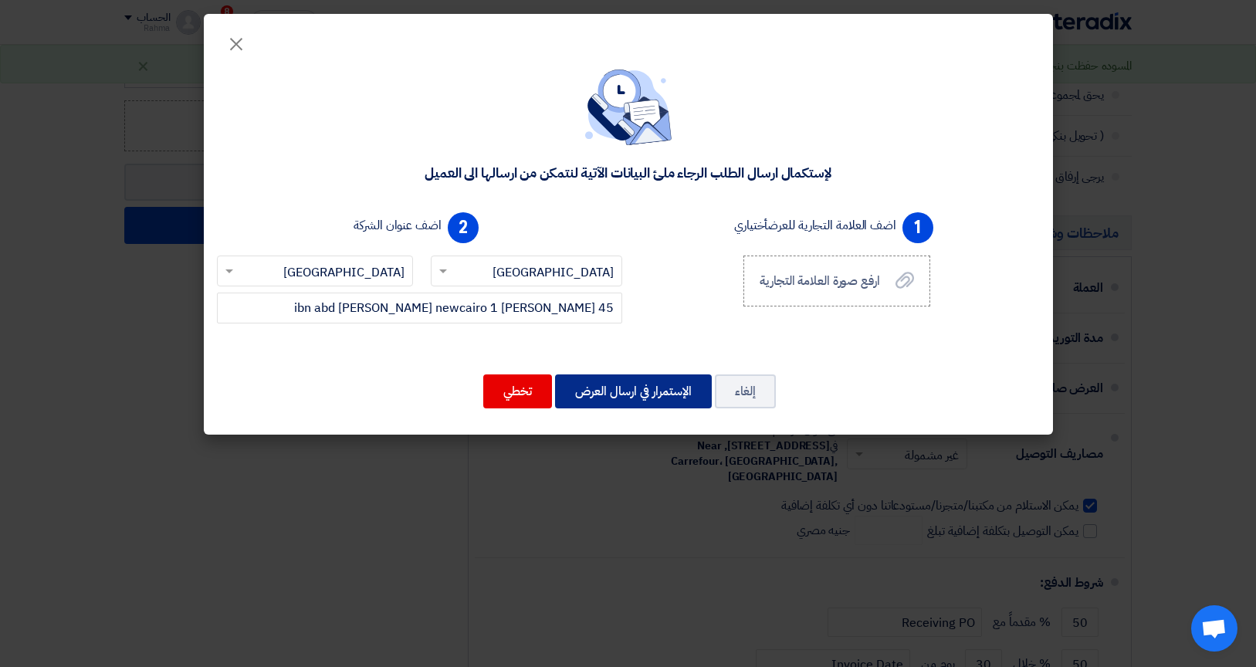
click at [610, 395] on button "الإستمرار في ارسال العرض" at bounding box center [633, 391] width 157 height 34
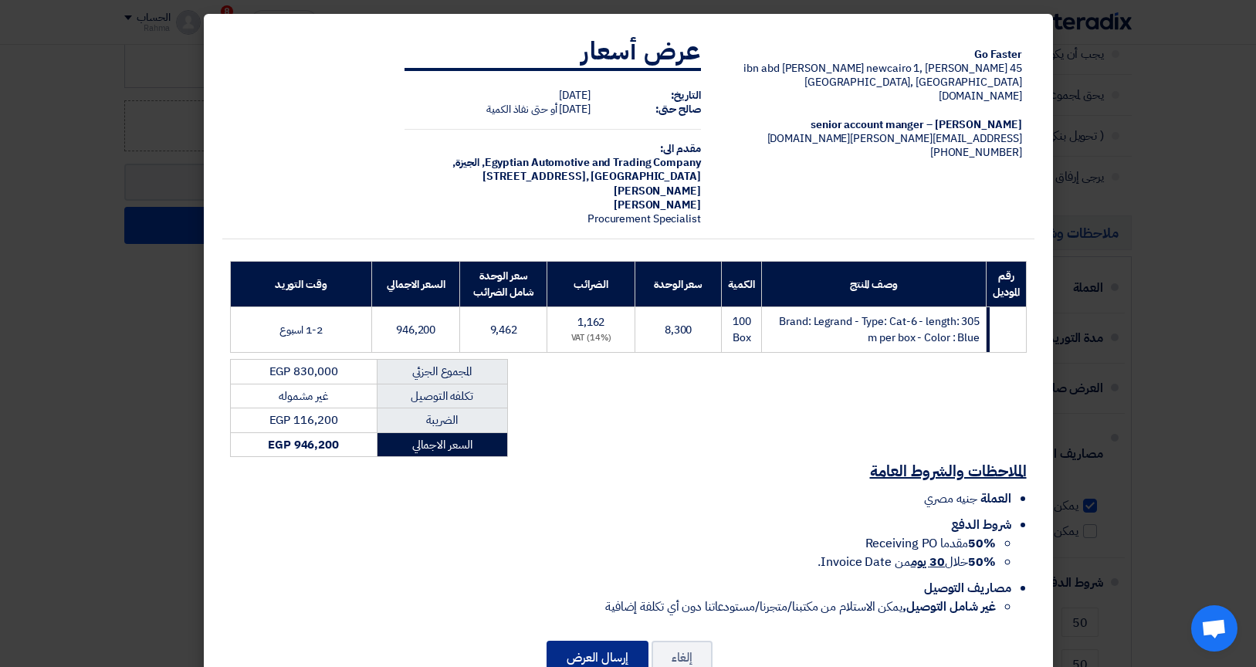
click at [612, 644] on button "إرسال العرض" at bounding box center [597, 658] width 102 height 34
